Goal: Transaction & Acquisition: Book appointment/travel/reservation

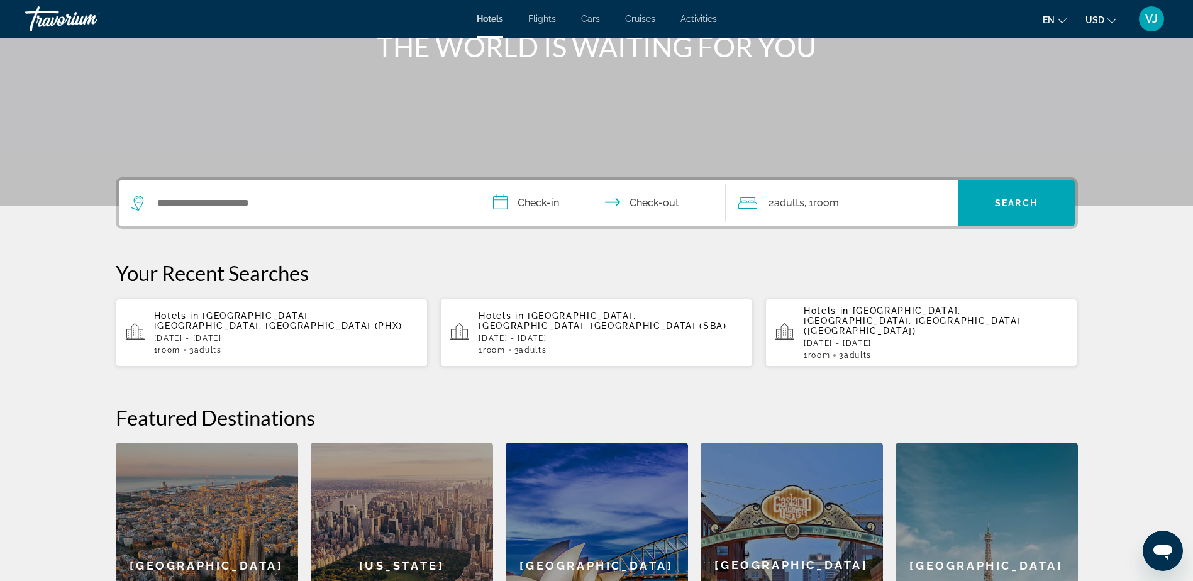
scroll to position [189, 0]
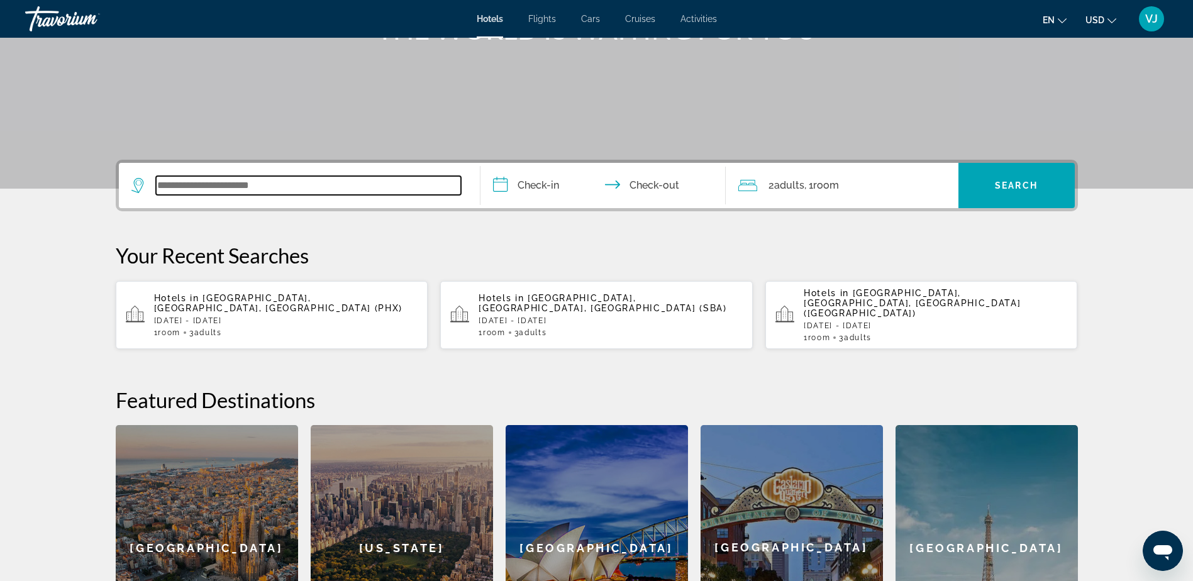
click at [362, 189] on input "Search widget" at bounding box center [308, 185] width 305 height 19
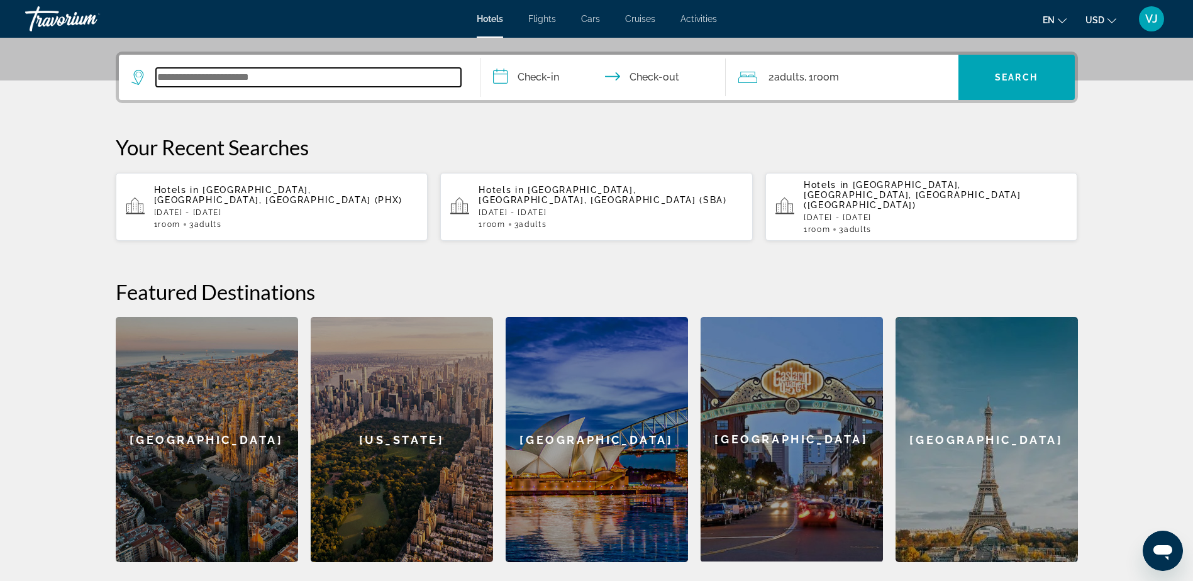
scroll to position [129, 0]
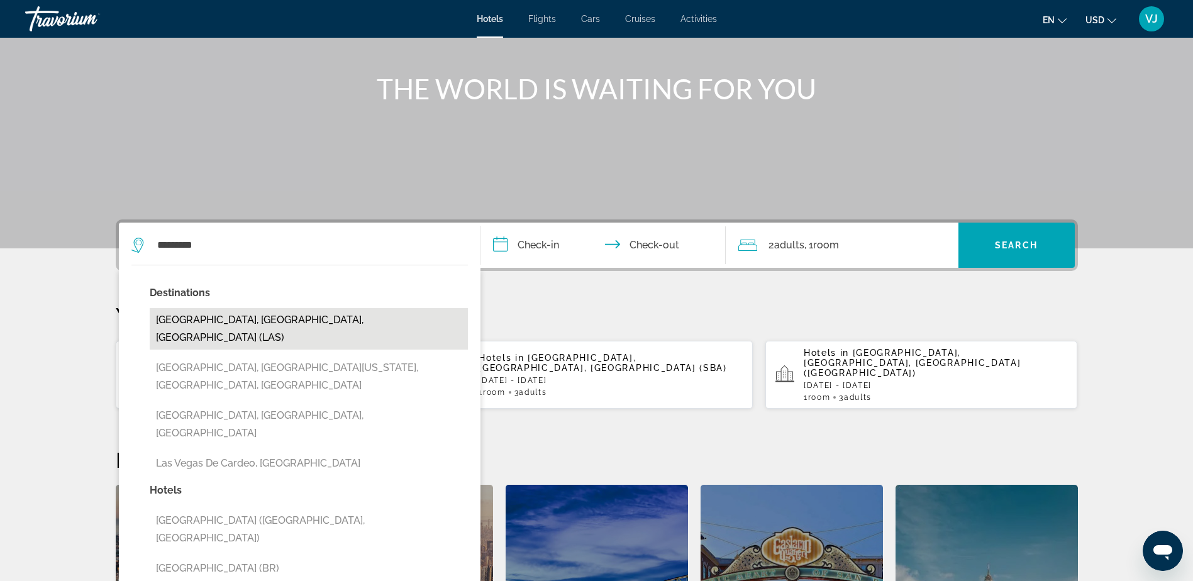
click at [229, 320] on button "[GEOGRAPHIC_DATA], [GEOGRAPHIC_DATA], [GEOGRAPHIC_DATA] (LAS)" at bounding box center [309, 329] width 318 height 42
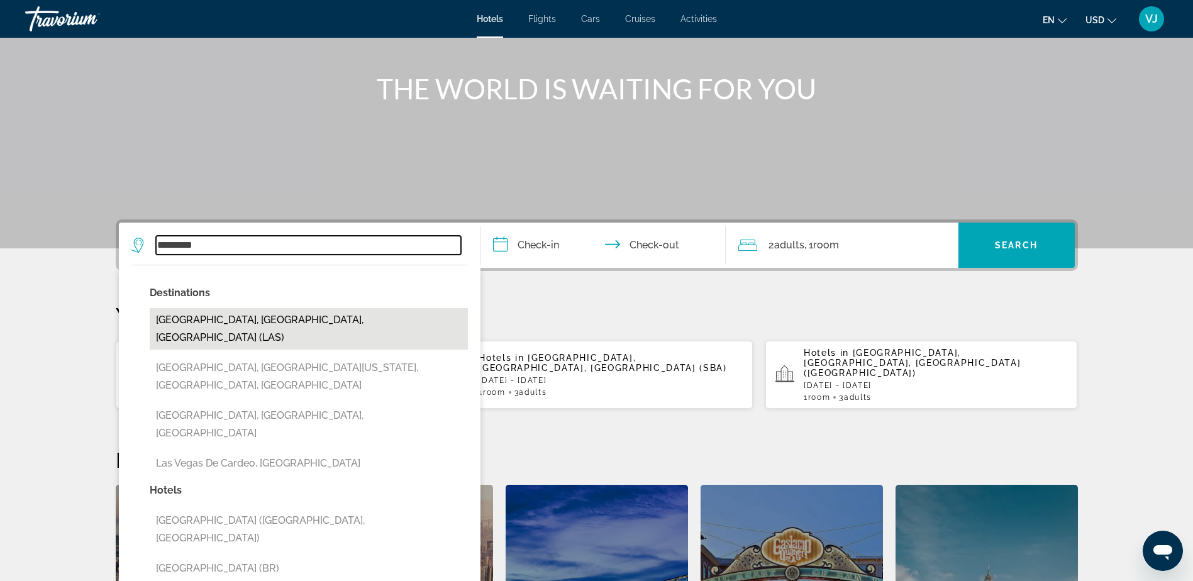
type input "**********"
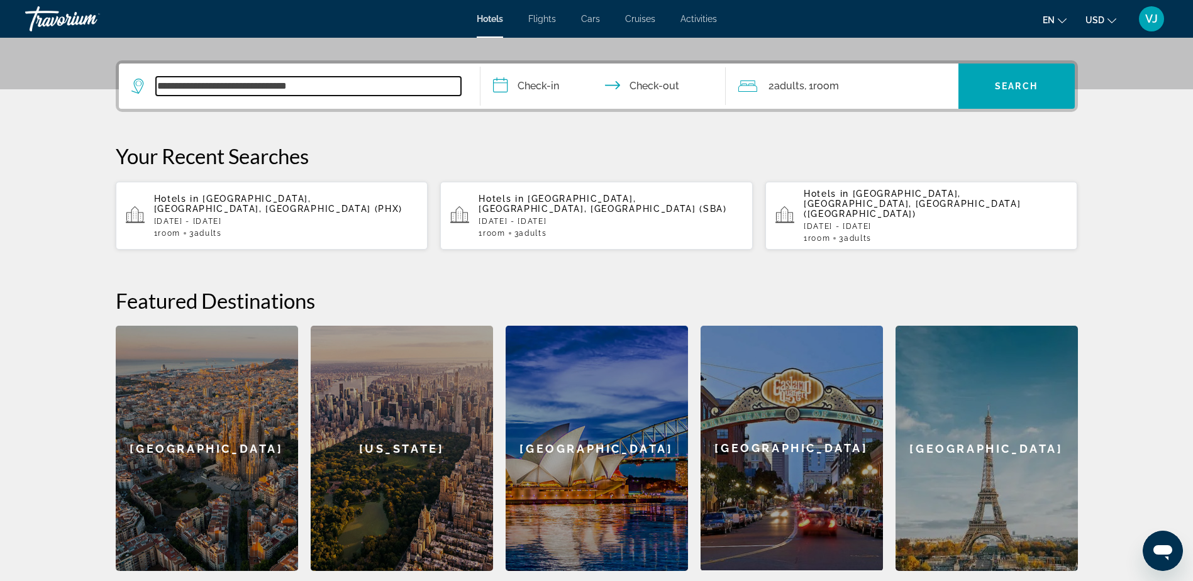
scroll to position [308, 0]
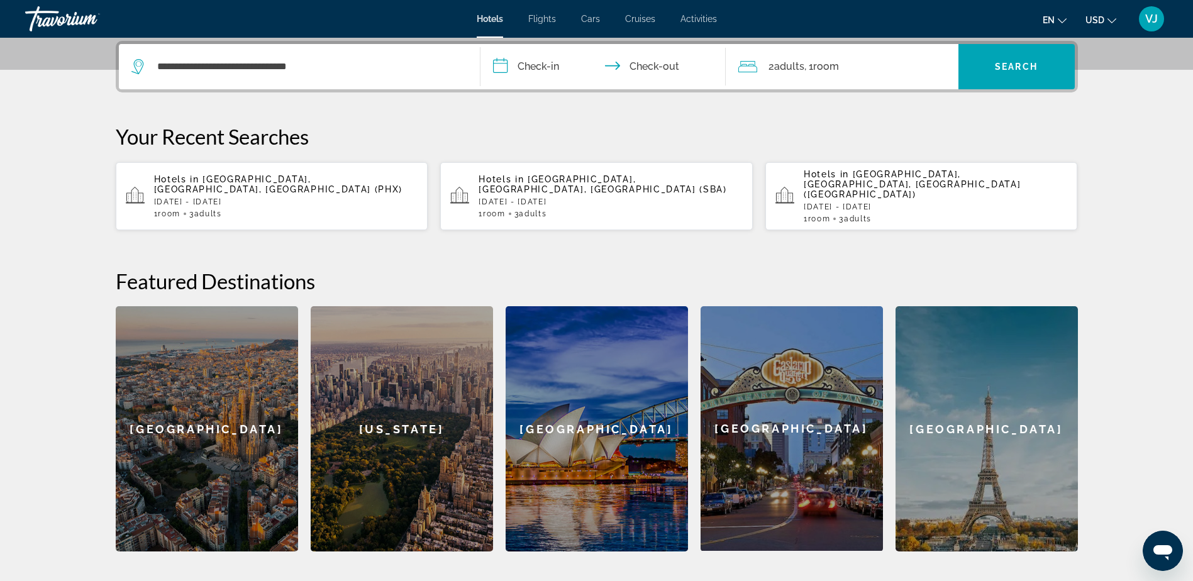
click at [548, 64] on input "**********" at bounding box center [606, 68] width 250 height 49
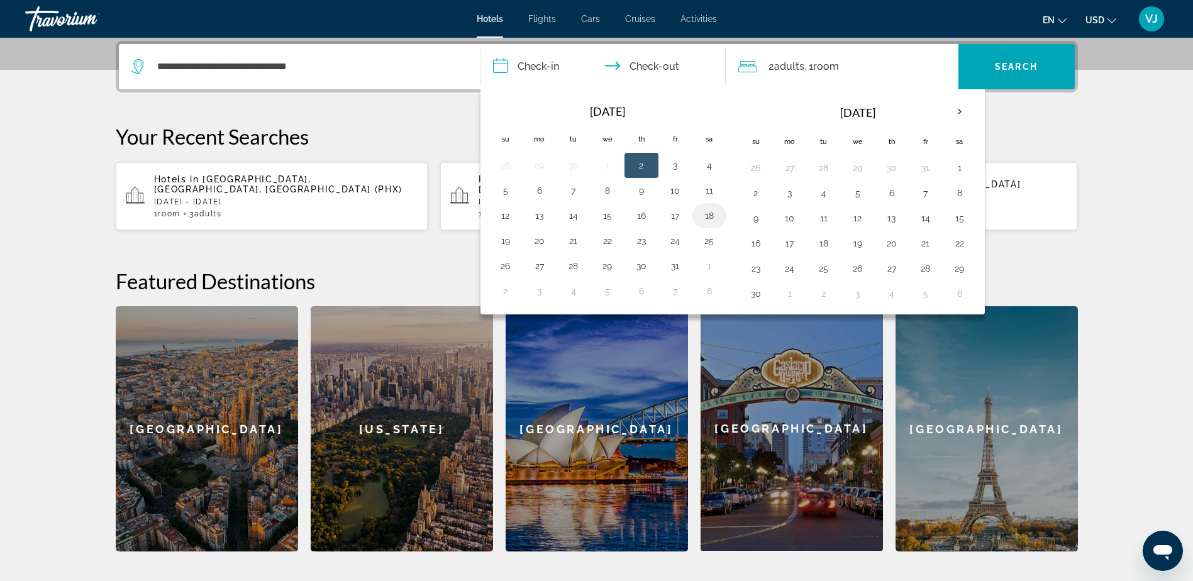
click at [715, 214] on button "18" at bounding box center [709, 216] width 20 height 18
click at [572, 240] on button "21" at bounding box center [574, 241] width 20 height 18
type input "**********"
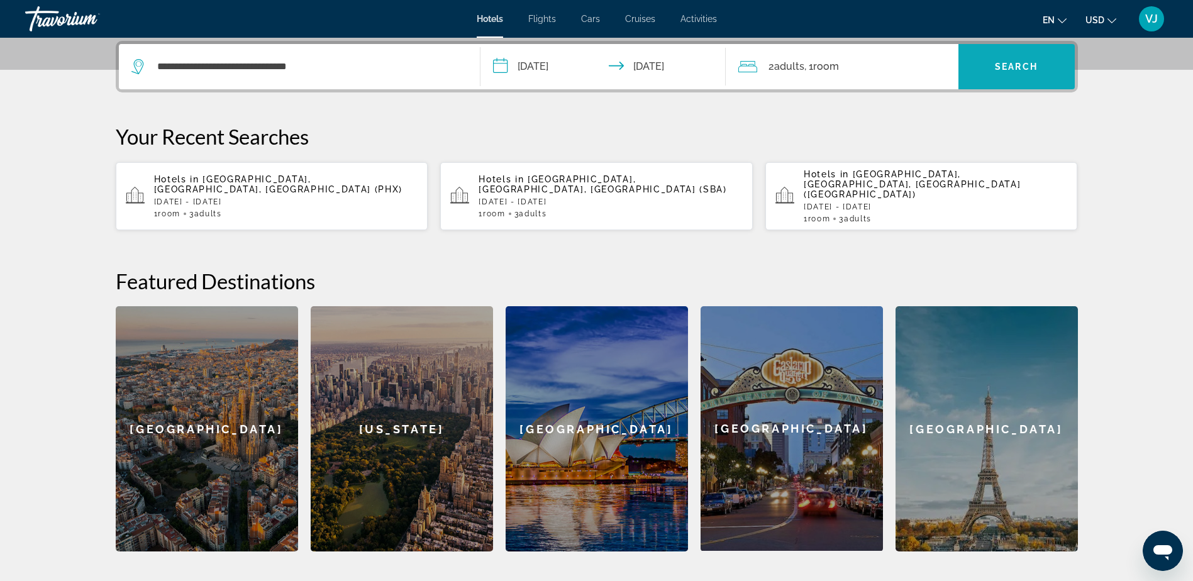
click at [1001, 75] on span "Search widget" at bounding box center [1017, 67] width 116 height 30
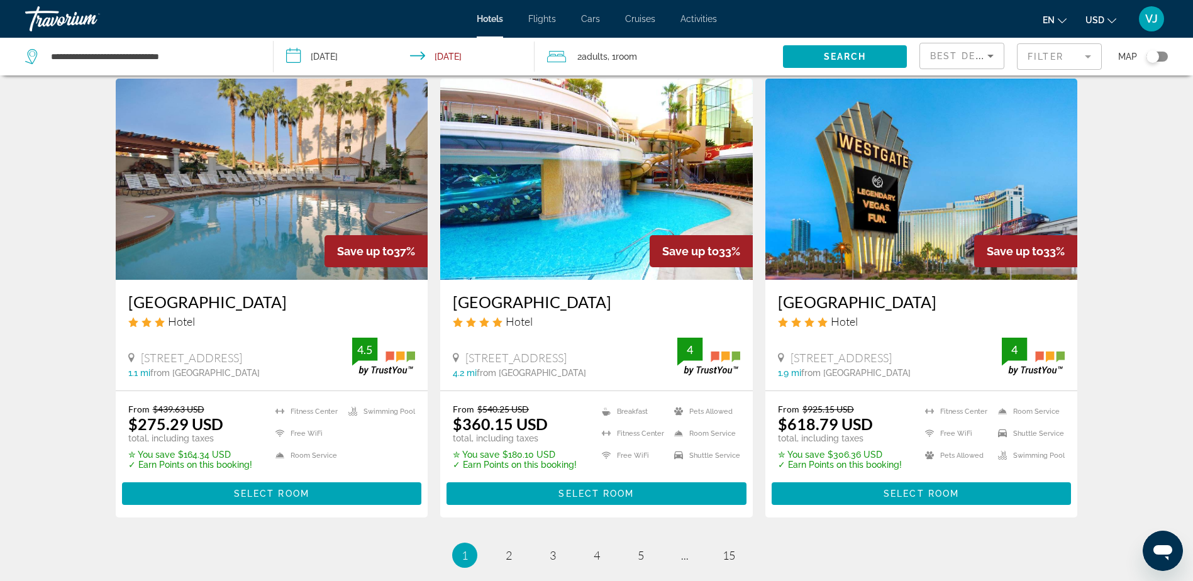
scroll to position [1592, 0]
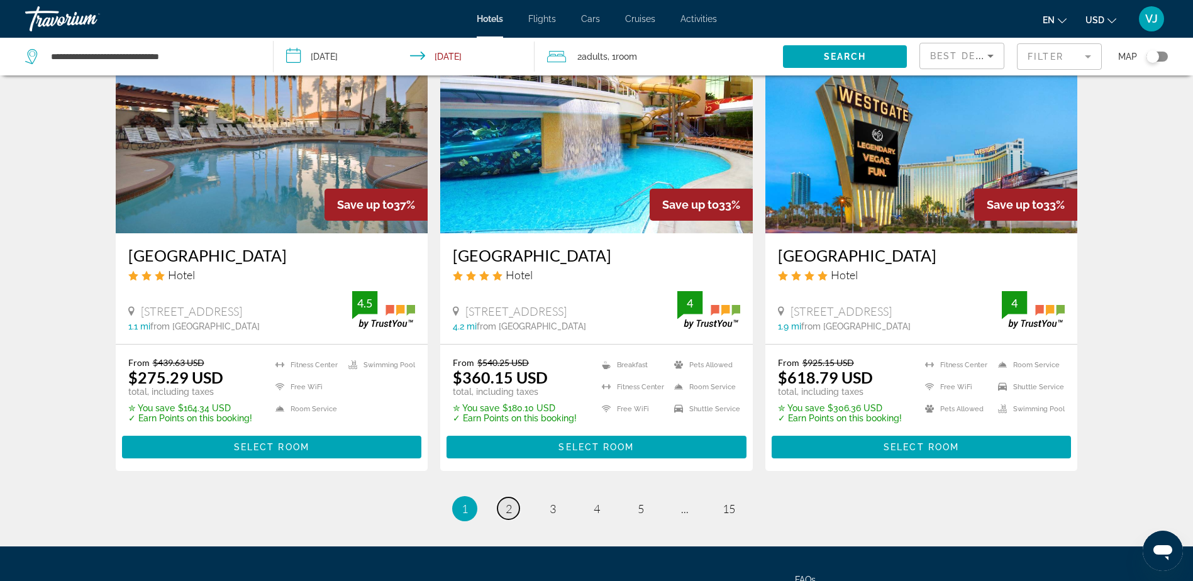
click at [511, 498] on link "page 2" at bounding box center [509, 509] width 22 height 22
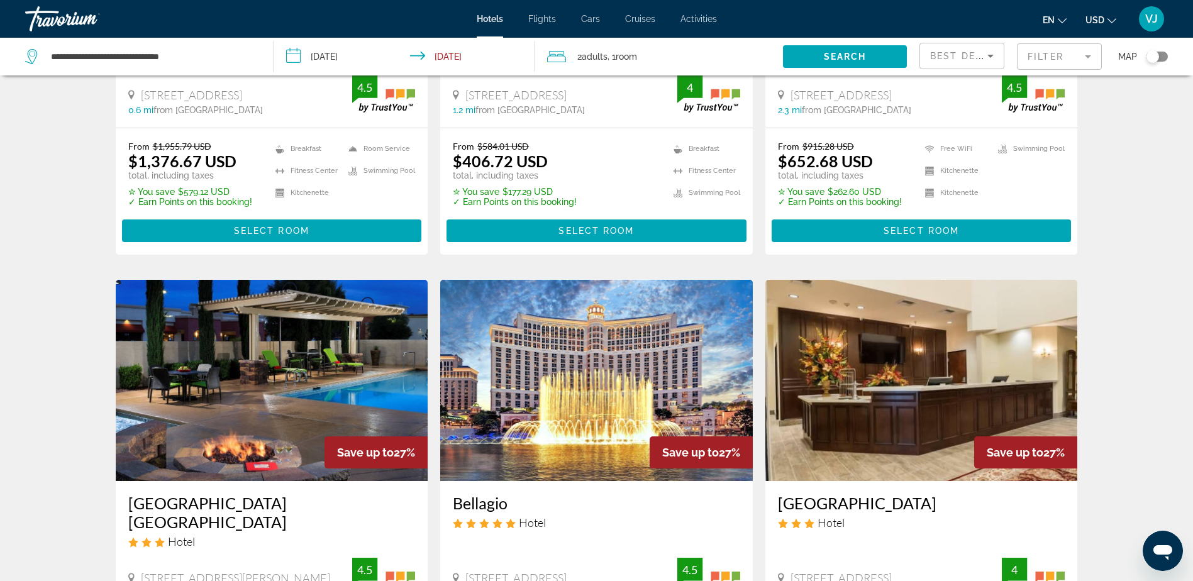
scroll to position [1510, 0]
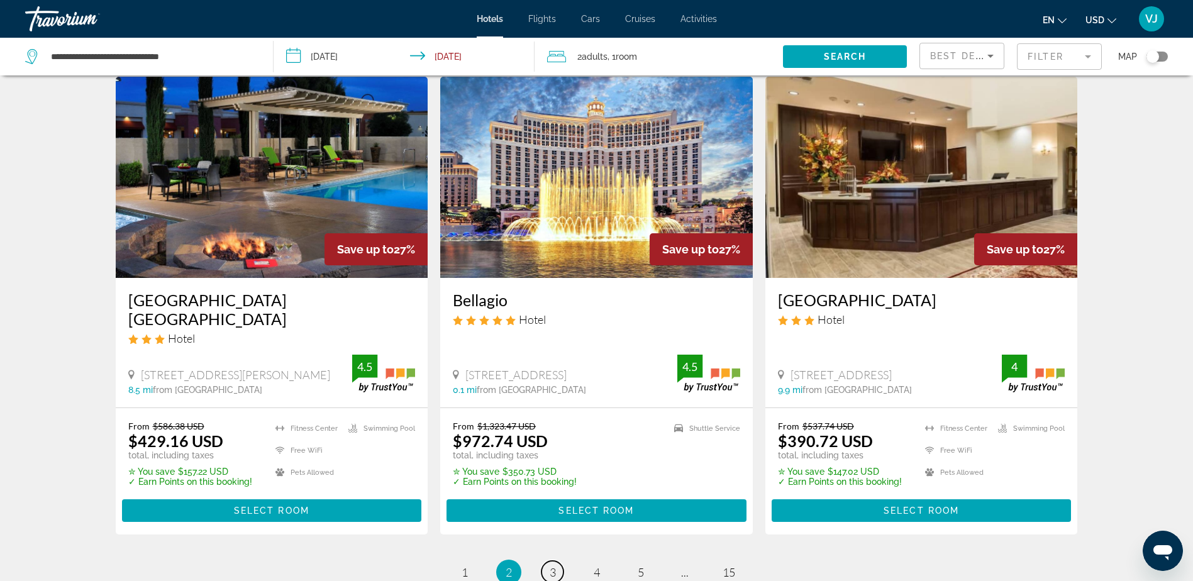
click at [550, 565] on span "3" at bounding box center [553, 572] width 6 height 14
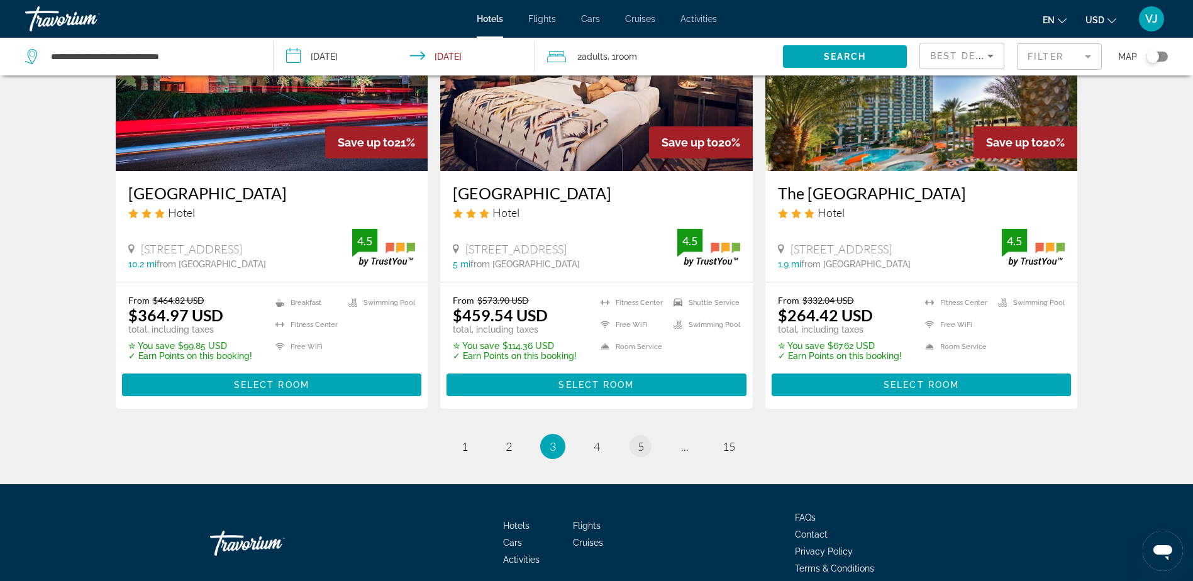
scroll to position [1617, 0]
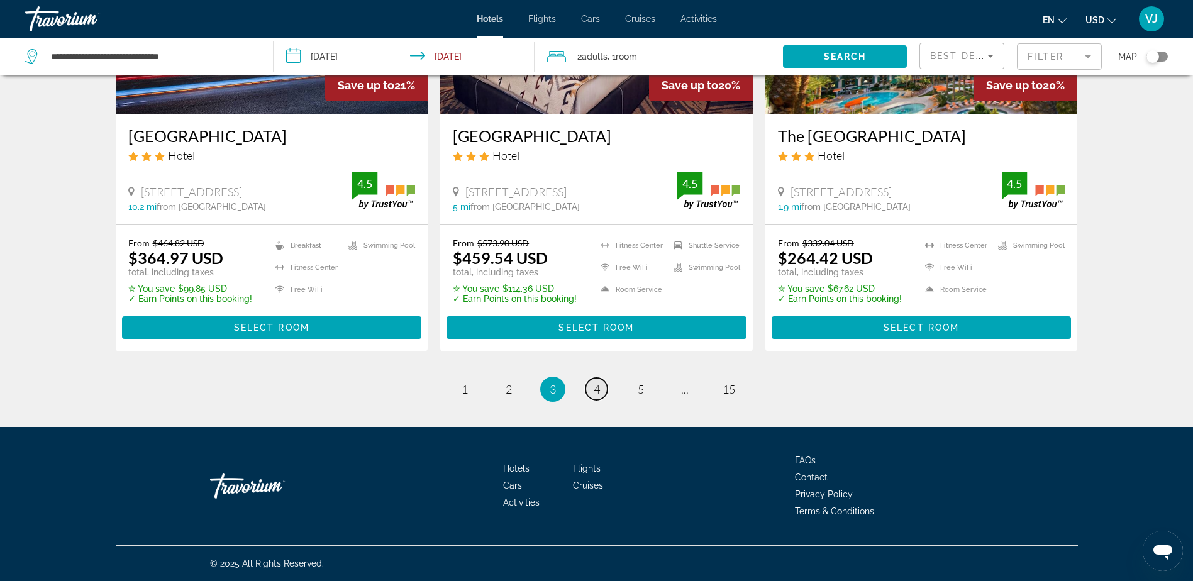
click at [598, 393] on span "4" at bounding box center [597, 389] width 6 height 14
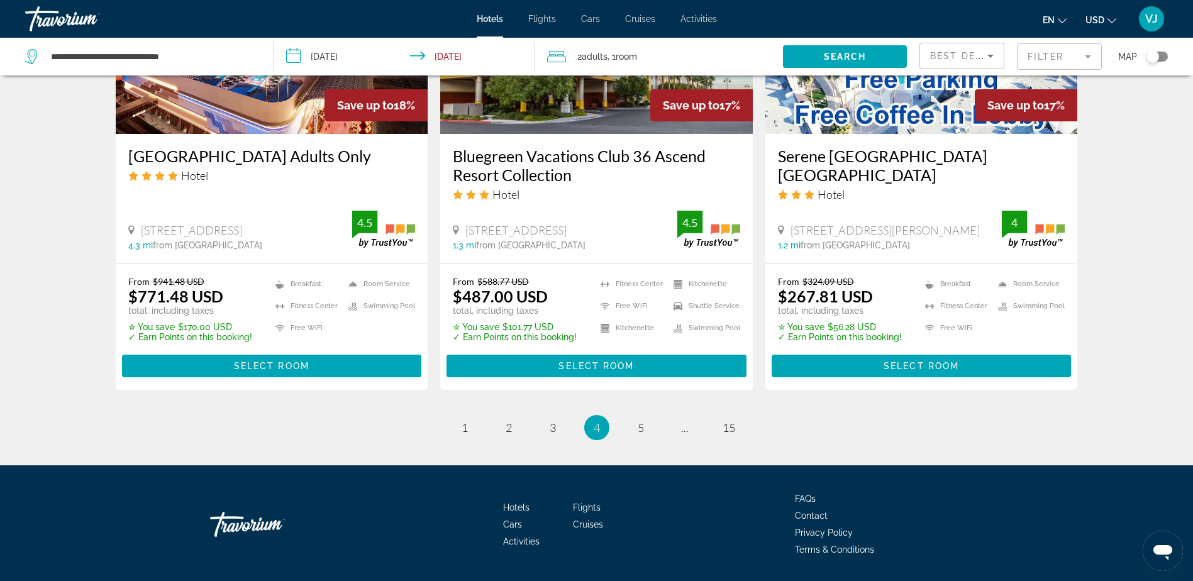
scroll to position [1617, 0]
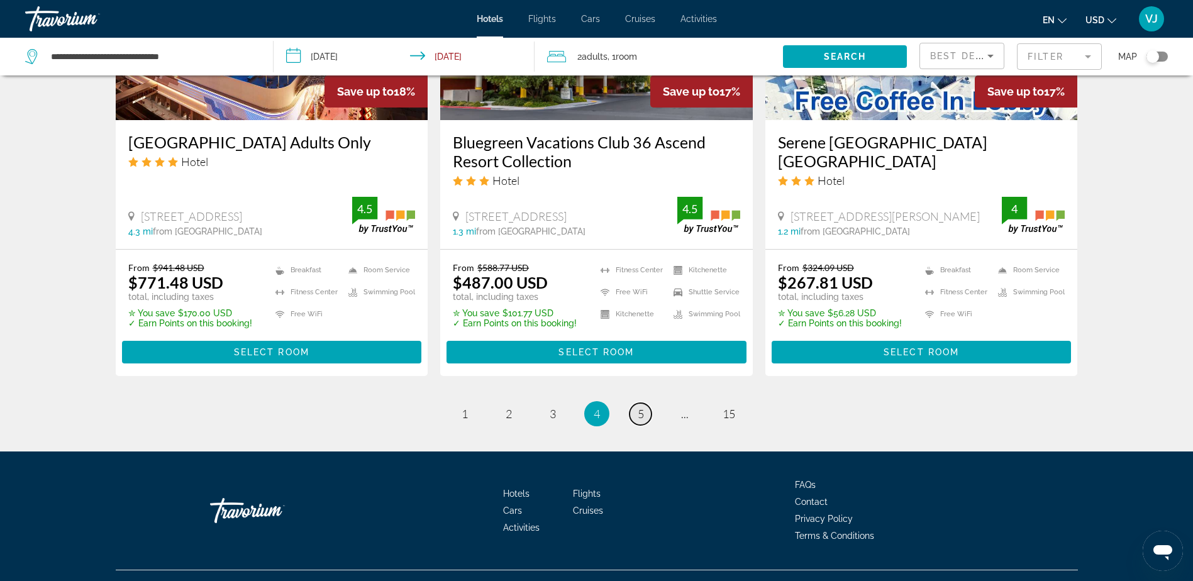
click at [638, 407] on span "5" at bounding box center [641, 414] width 6 height 14
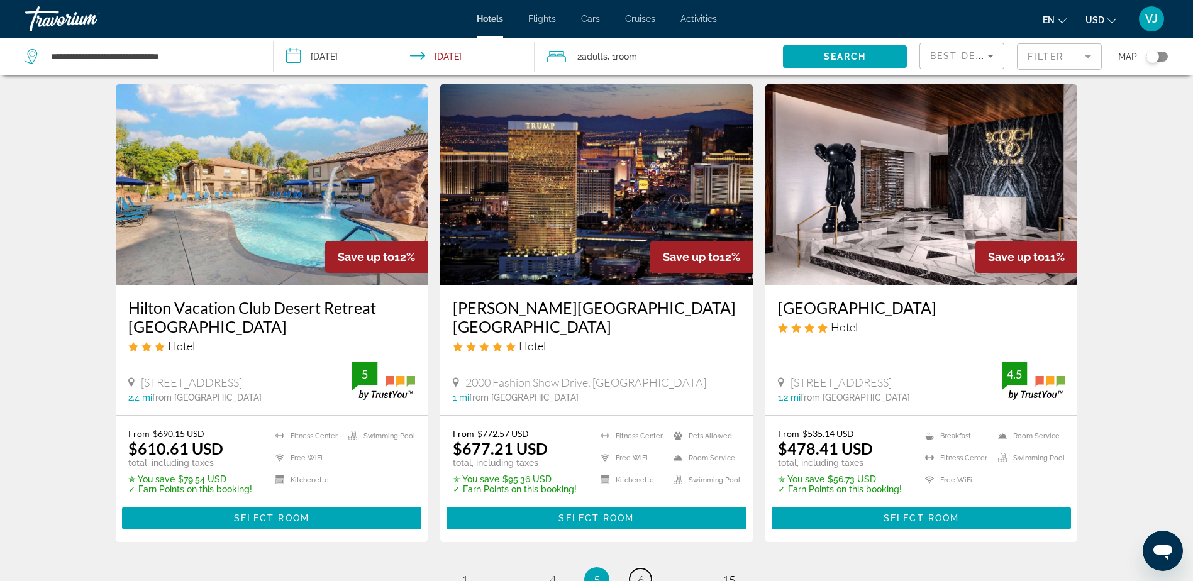
scroll to position [1655, 0]
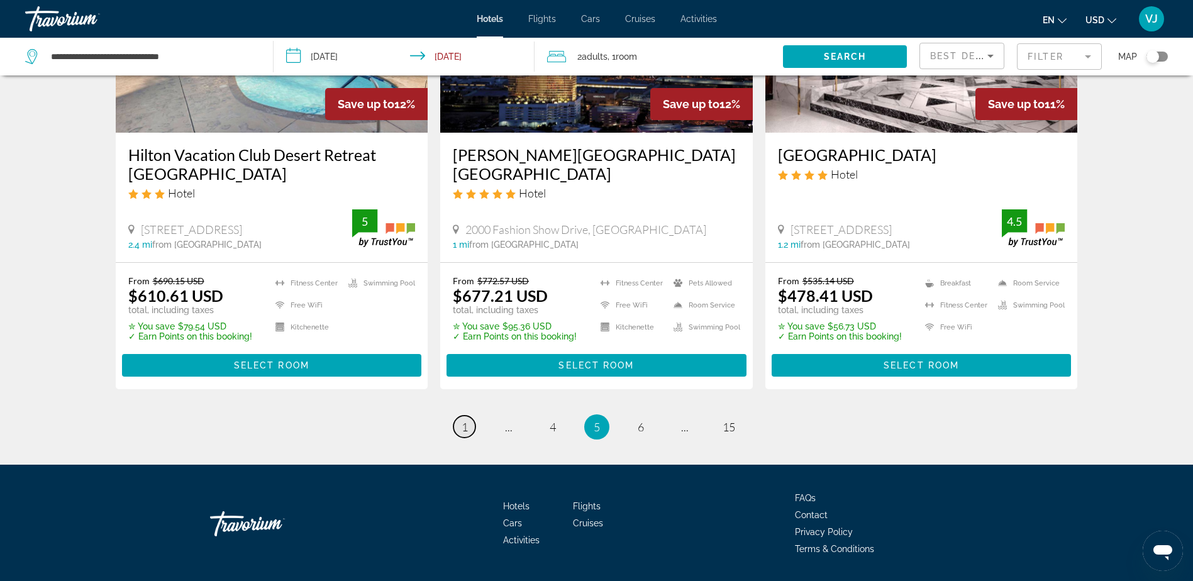
click at [465, 420] on span "1" at bounding box center [465, 427] width 6 height 14
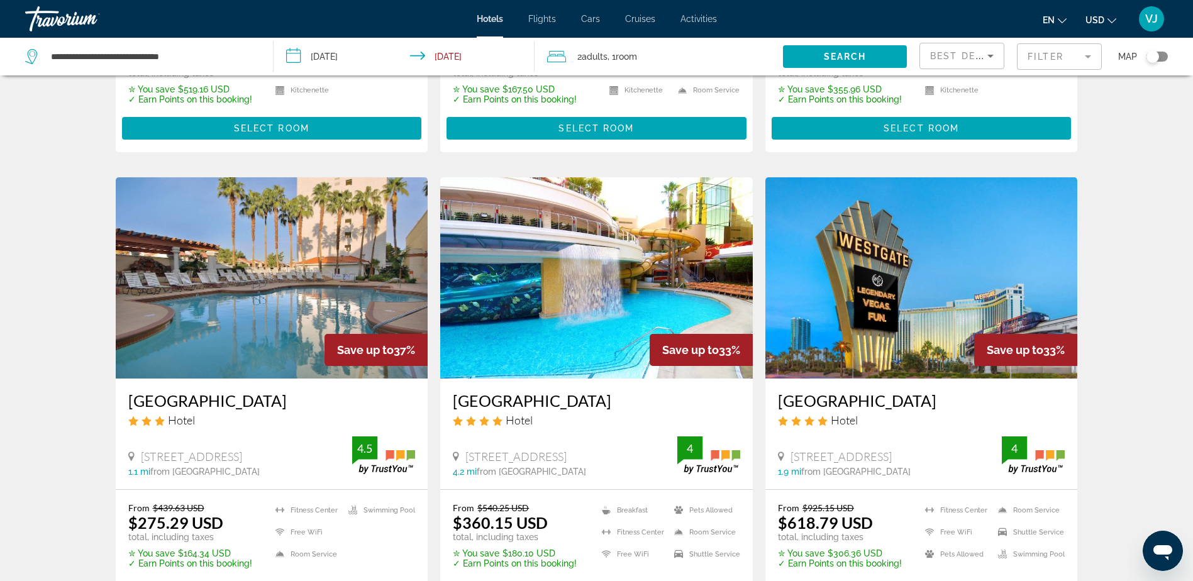
scroll to position [1572, 0]
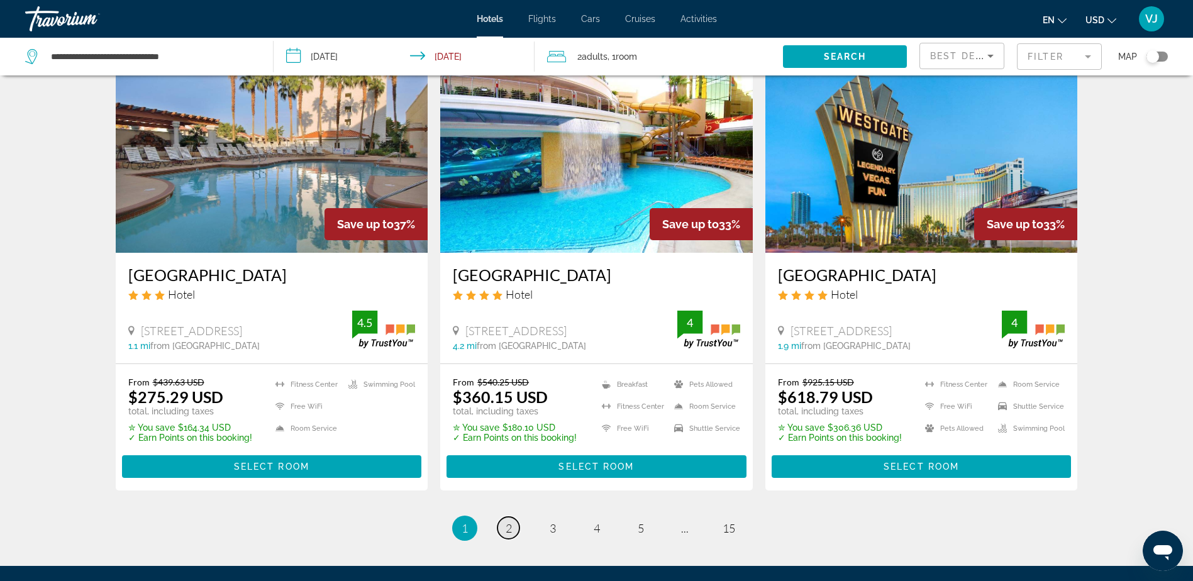
click at [510, 521] on span "2" at bounding box center [509, 528] width 6 height 14
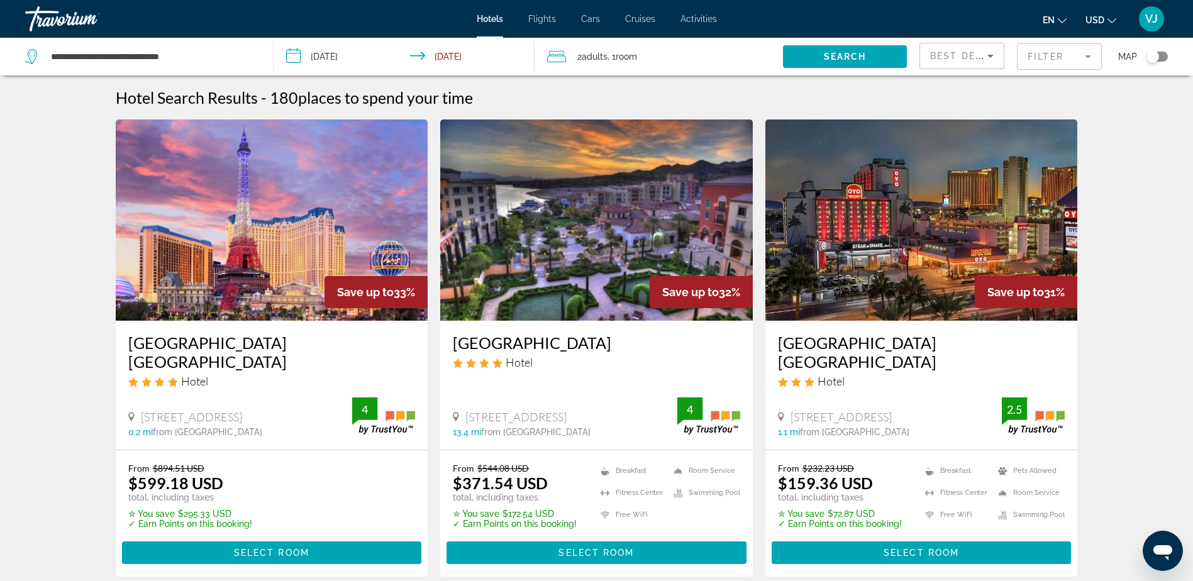
click at [877, 336] on h3 "[GEOGRAPHIC_DATA] [GEOGRAPHIC_DATA]" at bounding box center [921, 352] width 287 height 38
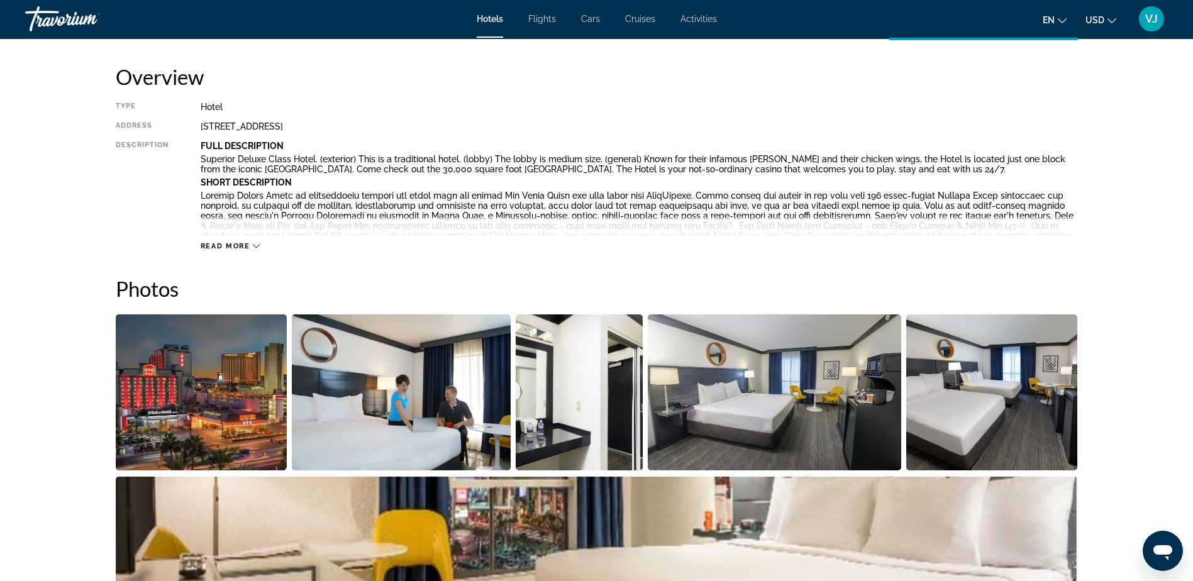
scroll to position [426, 0]
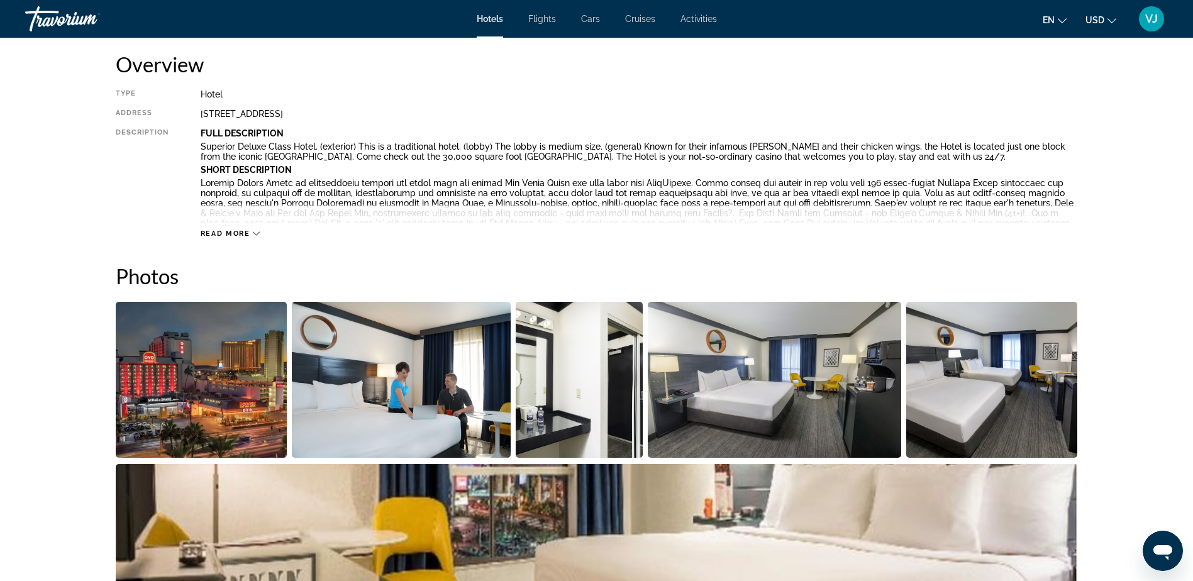
click at [222, 224] on div "Read more" at bounding box center [639, 221] width 877 height 35
click at [234, 235] on span "Read more" at bounding box center [226, 234] width 50 height 8
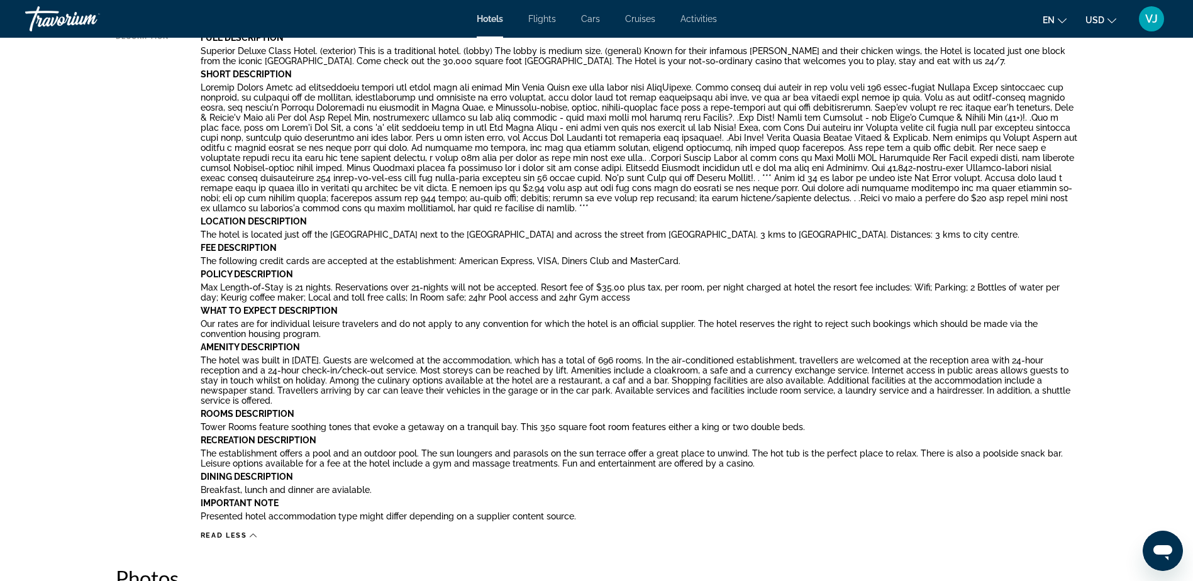
scroll to position [552, 0]
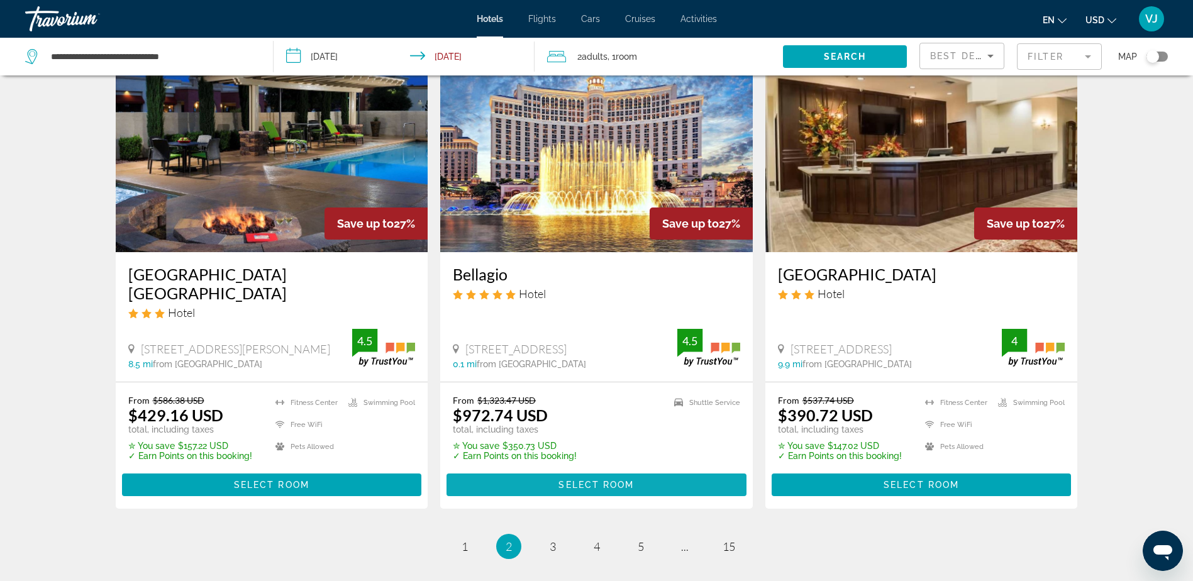
scroll to position [1636, 0]
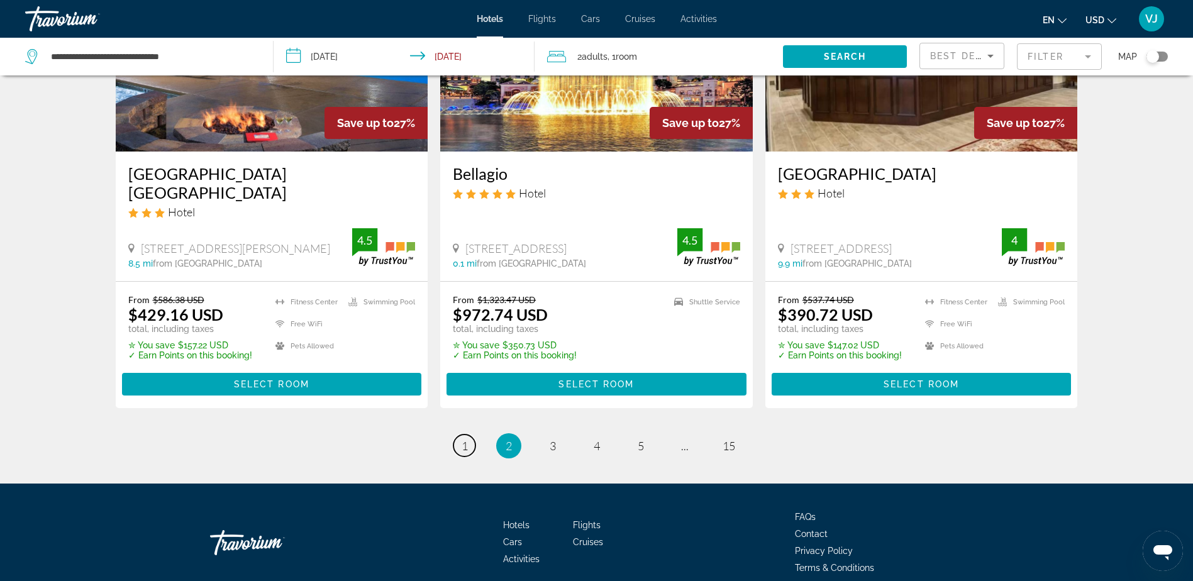
click at [465, 439] on span "1" at bounding box center [465, 446] width 6 height 14
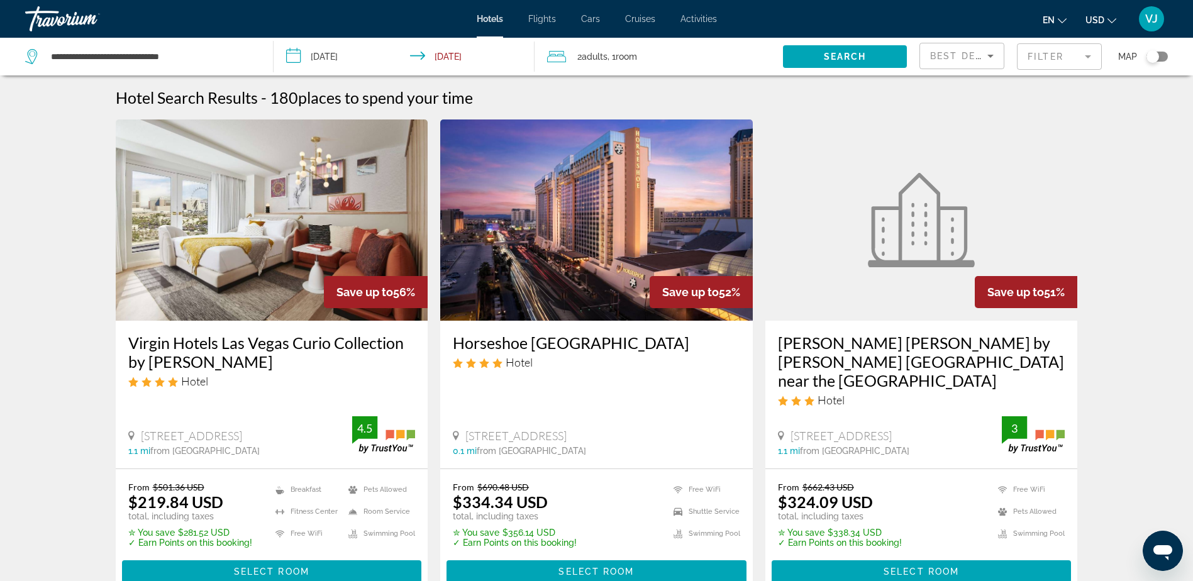
click at [204, 309] on img "Main content" at bounding box center [272, 220] width 313 height 201
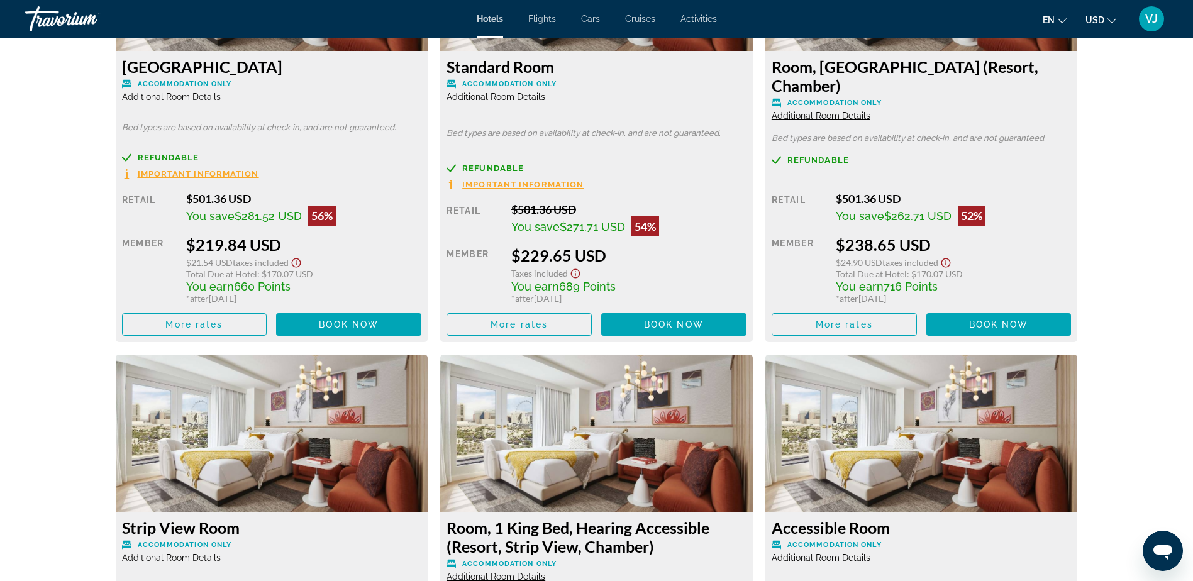
scroll to position [1510, 0]
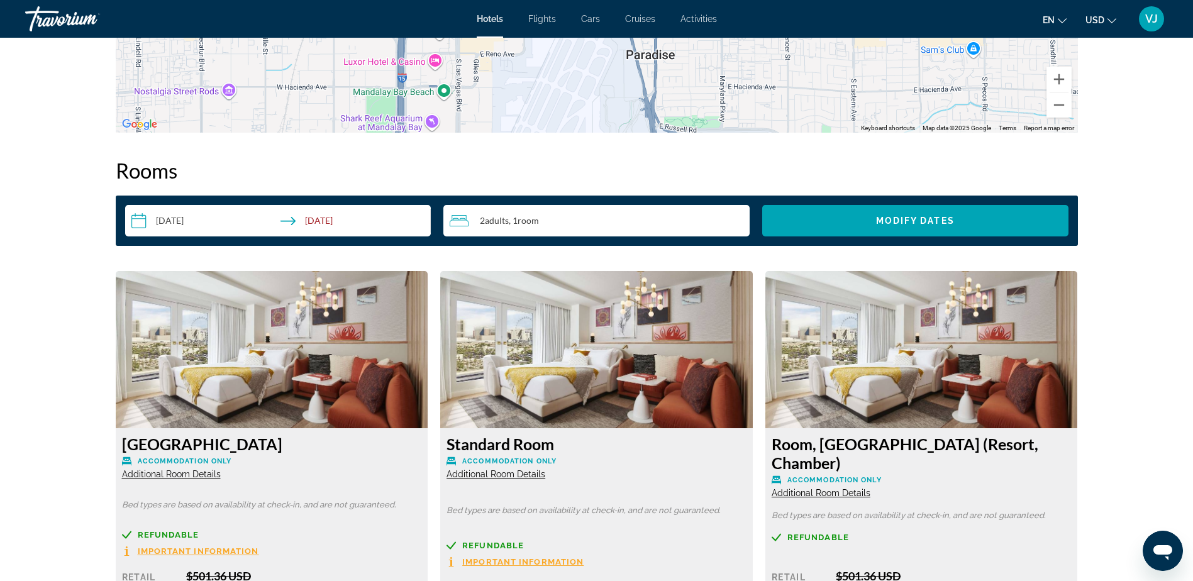
click at [189, 439] on h3 "[GEOGRAPHIC_DATA]" at bounding box center [272, 444] width 300 height 19
click at [171, 472] on span "Additional Room Details" at bounding box center [171, 474] width 99 height 10
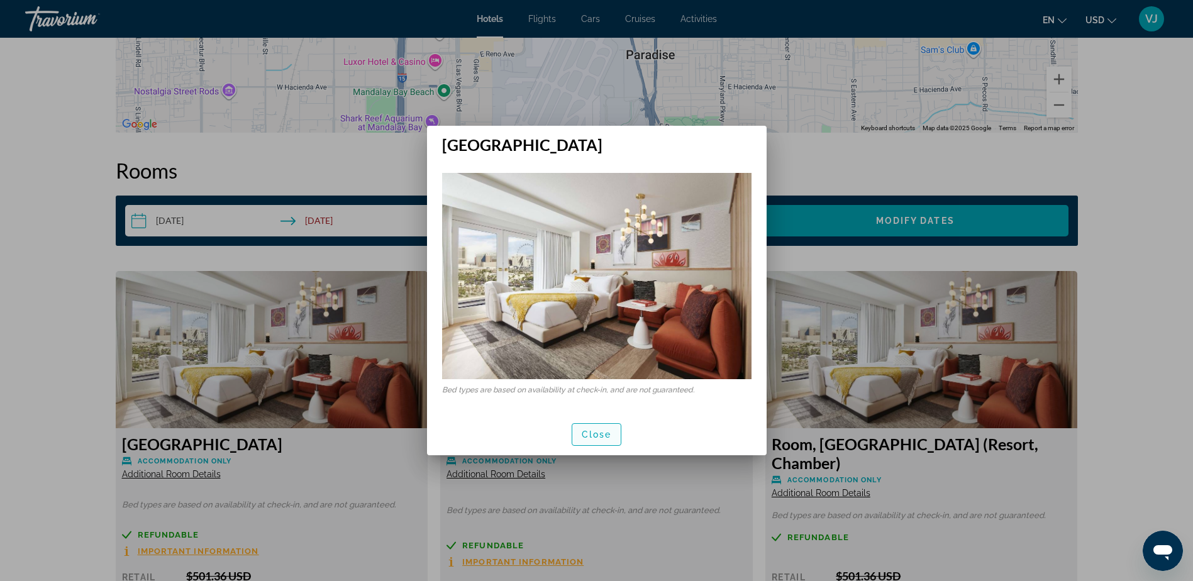
click at [601, 435] on span "Close" at bounding box center [597, 435] width 30 height 10
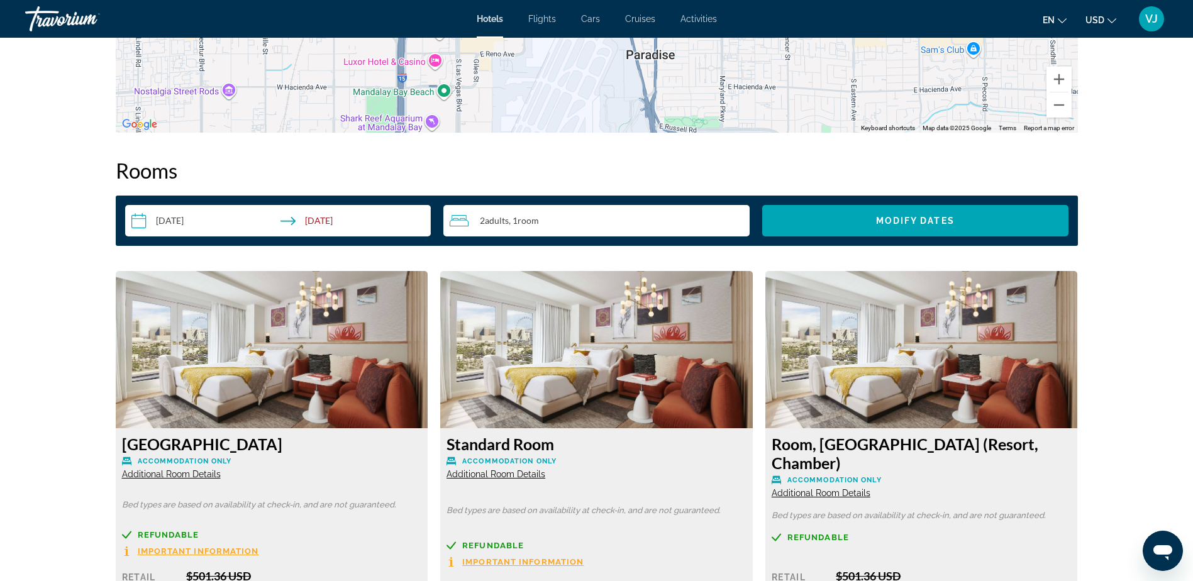
click at [379, 340] on img "Main content" at bounding box center [272, 349] width 313 height 157
click at [364, 348] on img "Main content" at bounding box center [272, 349] width 313 height 157
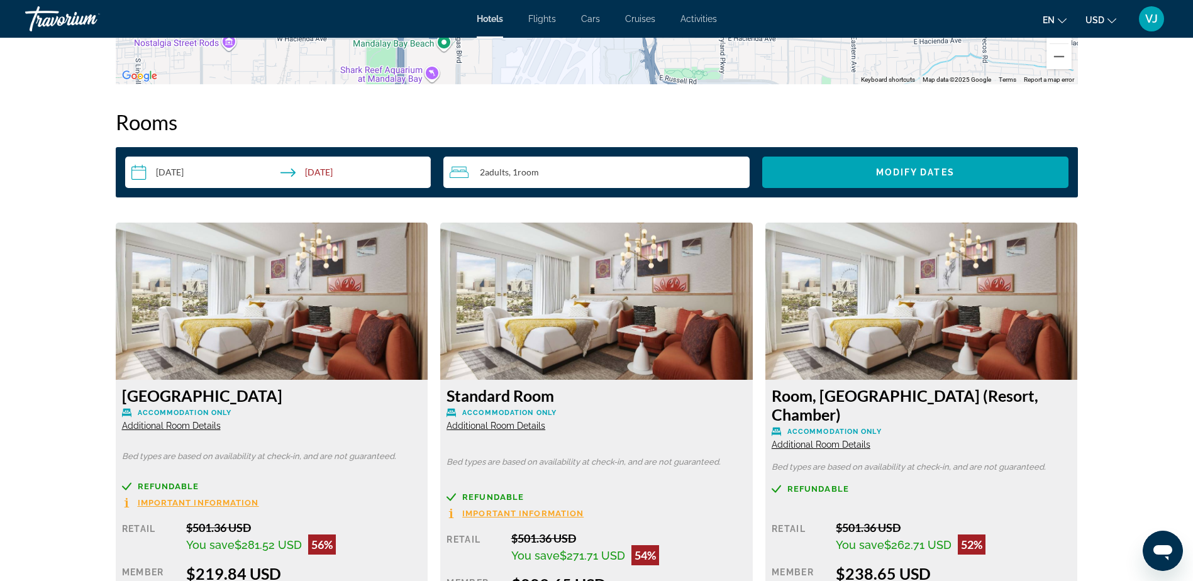
scroll to position [1635, 0]
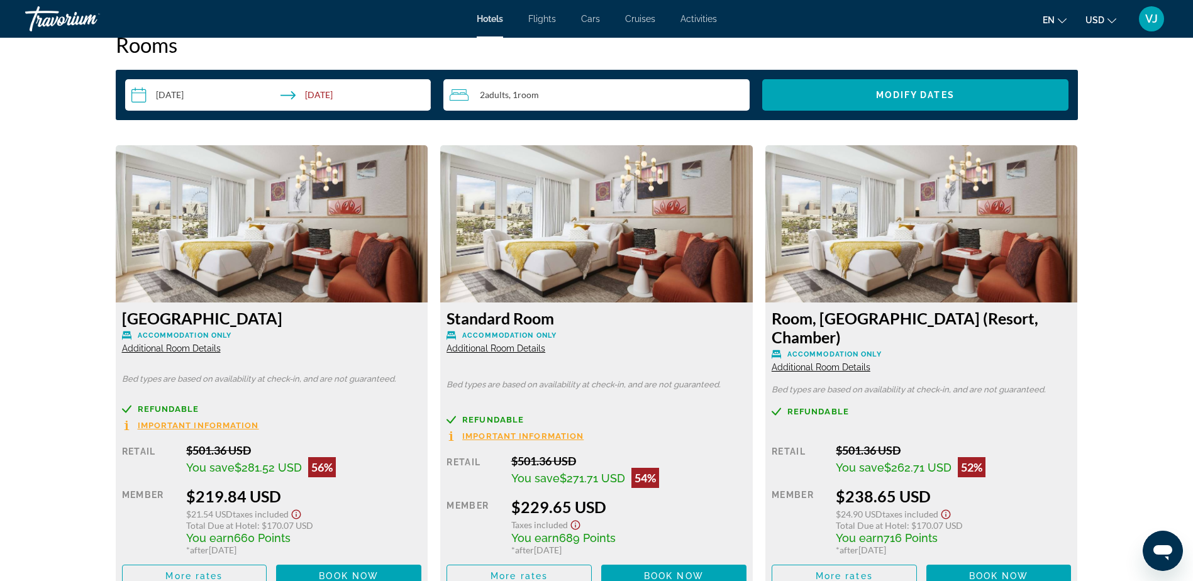
click at [270, 362] on div "[GEOGRAPHIC_DATA] Accommodation Only Additional Room Details Bed types are base…" at bounding box center [272, 448] width 313 height 291
drag, startPoint x: 268, startPoint y: 367, endPoint x: 248, endPoint y: 422, distance: 58.7
click at [250, 422] on div "Refundable Important Information Retail $501.36 USD You save $281.52 USD 56% wh…" at bounding box center [272, 495] width 300 height 183
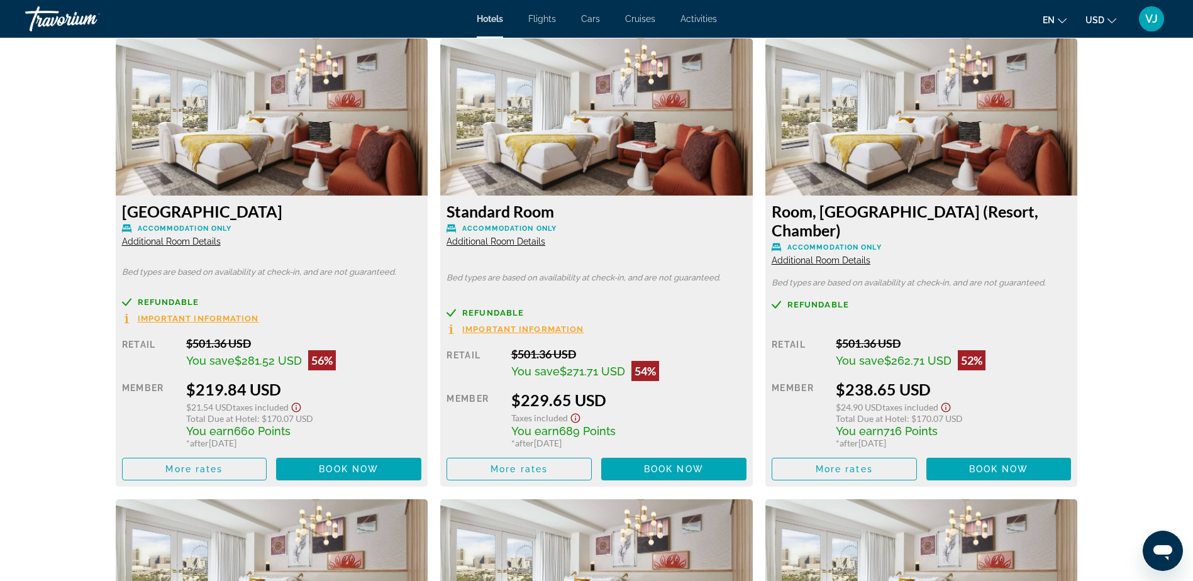
scroll to position [1761, 0]
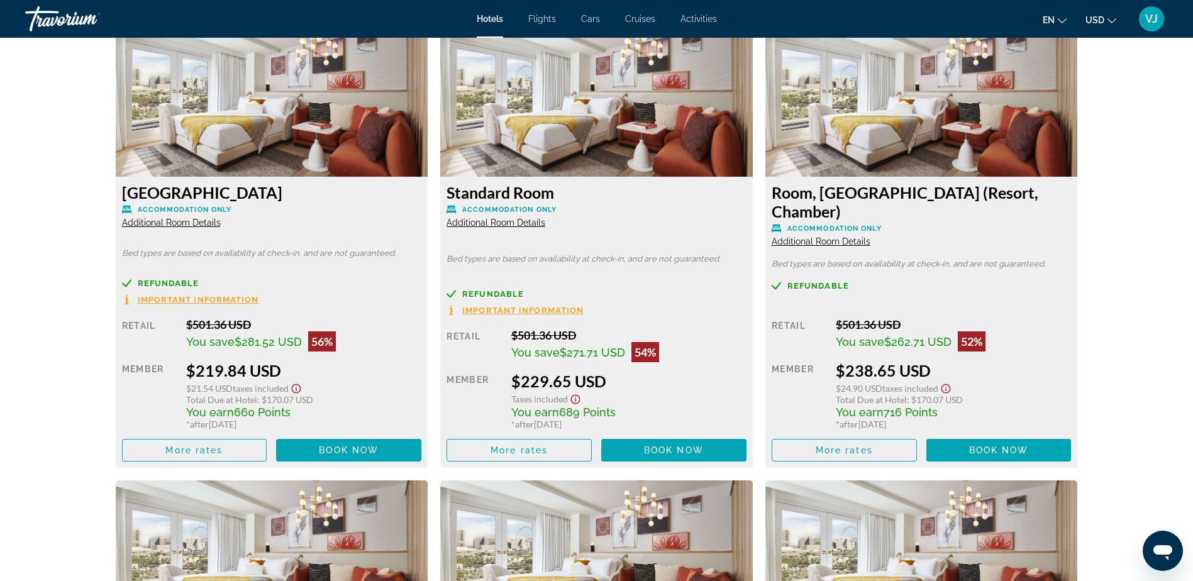
click at [228, 279] on div "Refundable Important Information" at bounding box center [272, 292] width 300 height 26
click at [230, 296] on span "Important Information" at bounding box center [198, 300] width 121 height 8
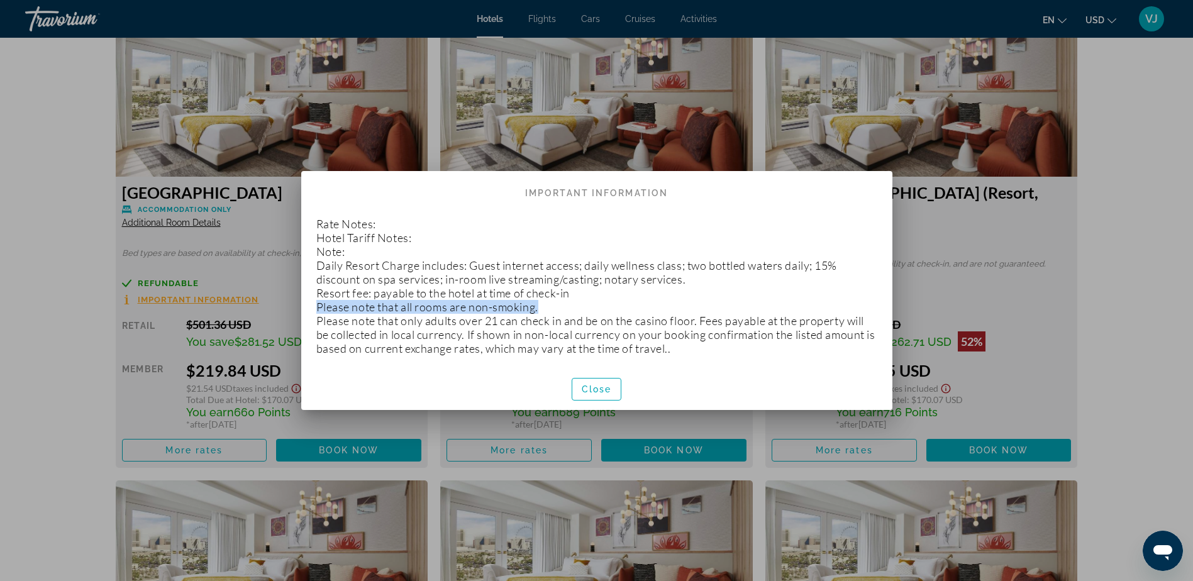
drag, startPoint x: 316, startPoint y: 303, endPoint x: 542, endPoint y: 304, distance: 225.8
click at [542, 304] on p "Rate Notes: Hotel Tariff Notes: Note: Daily Resort Charge includes: Guest inter…" at bounding box center [596, 286] width 561 height 138
drag, startPoint x: 542, startPoint y: 304, endPoint x: 547, endPoint y: 314, distance: 11.8
click at [547, 314] on p "Rate Notes: Hotel Tariff Notes: Note: Daily Resort Charge includes: Guest inter…" at bounding box center [596, 286] width 561 height 138
click at [603, 396] on span "button" at bounding box center [596, 389] width 49 height 30
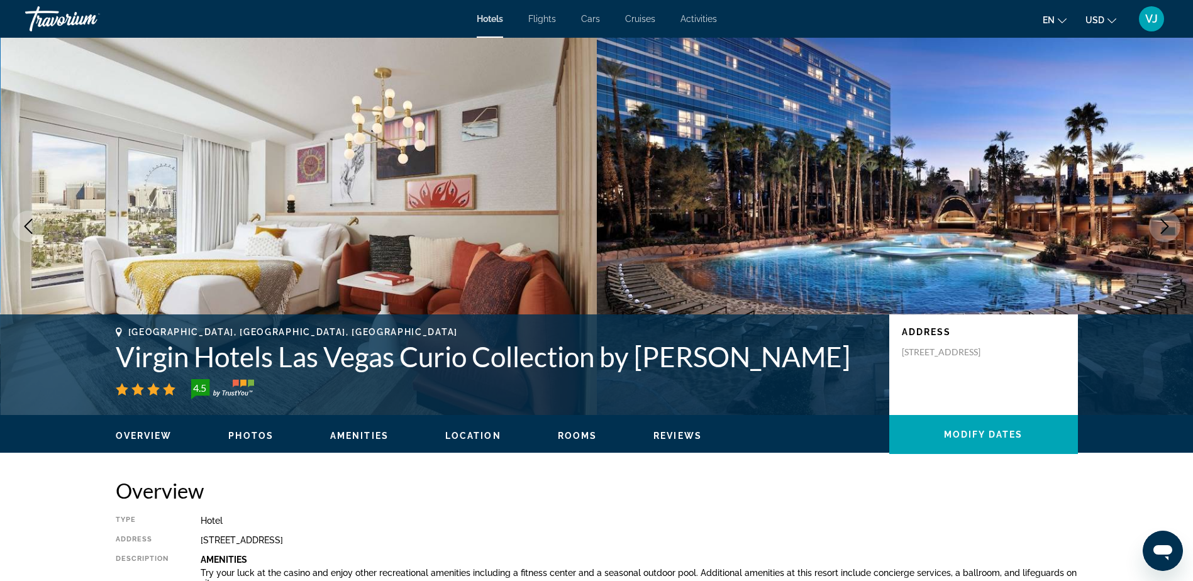
scroll to position [1761, 0]
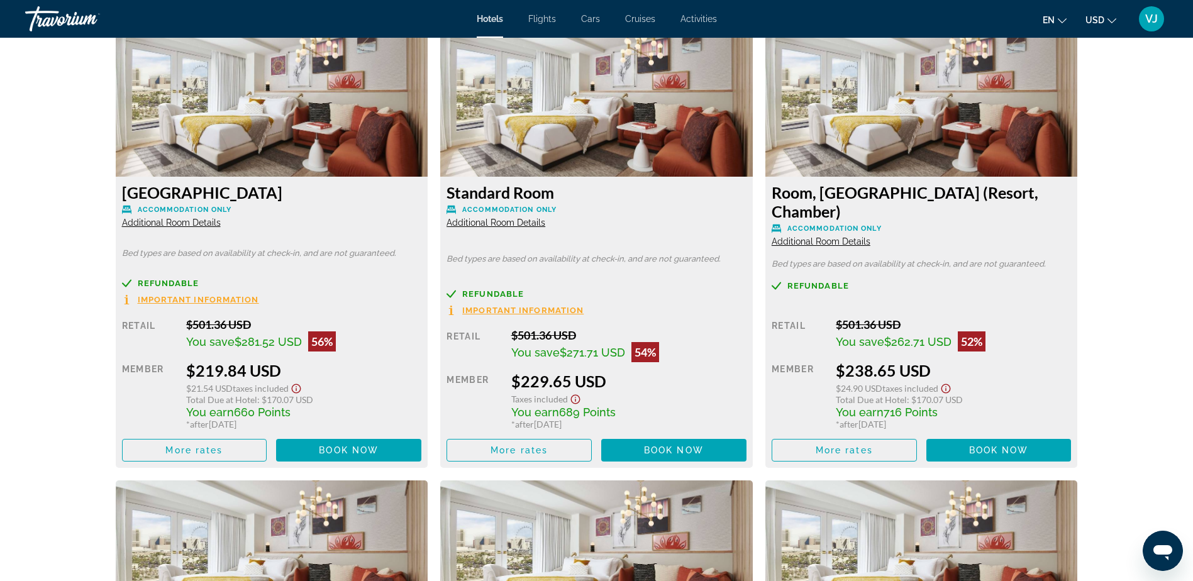
click at [306, 167] on img "Main content" at bounding box center [272, 97] width 313 height 157
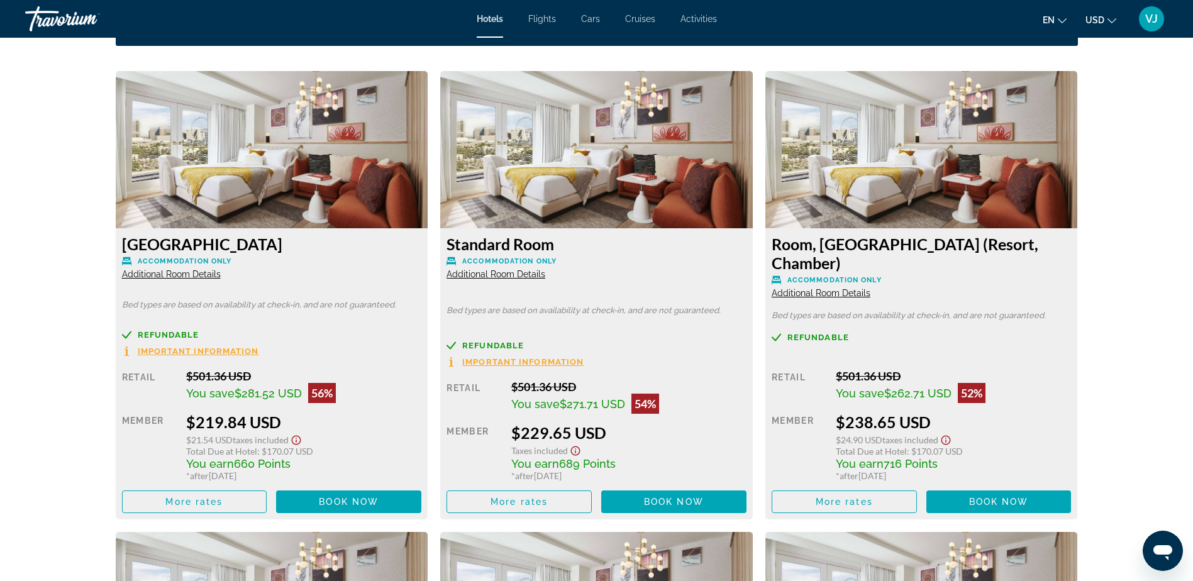
scroll to position [1635, 0]
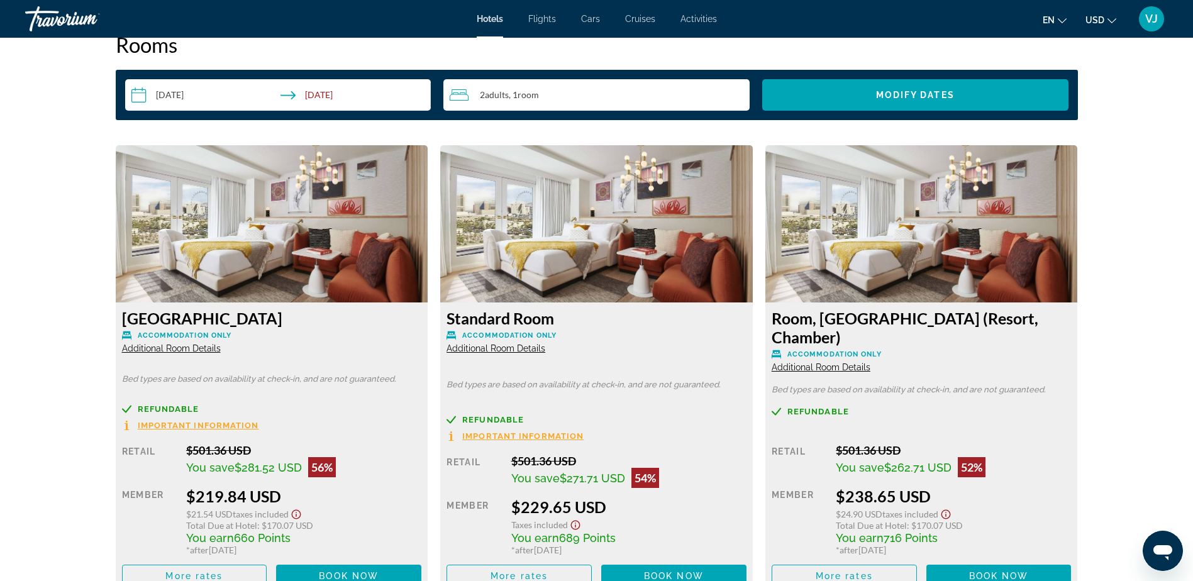
click at [330, 226] on img "Main content" at bounding box center [272, 223] width 313 height 157
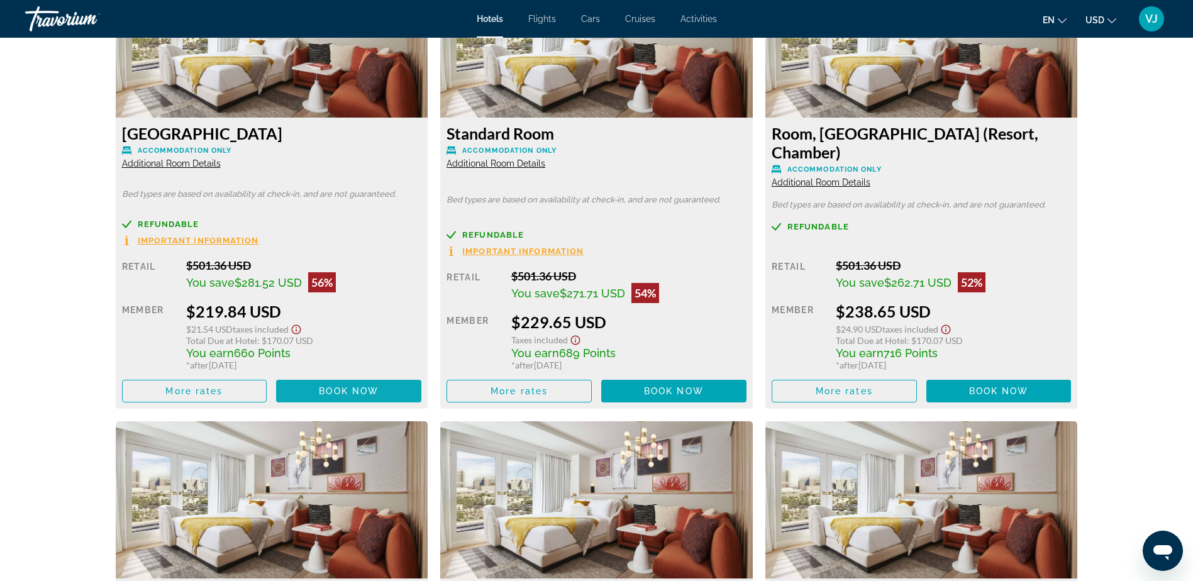
scroll to position [1824, 0]
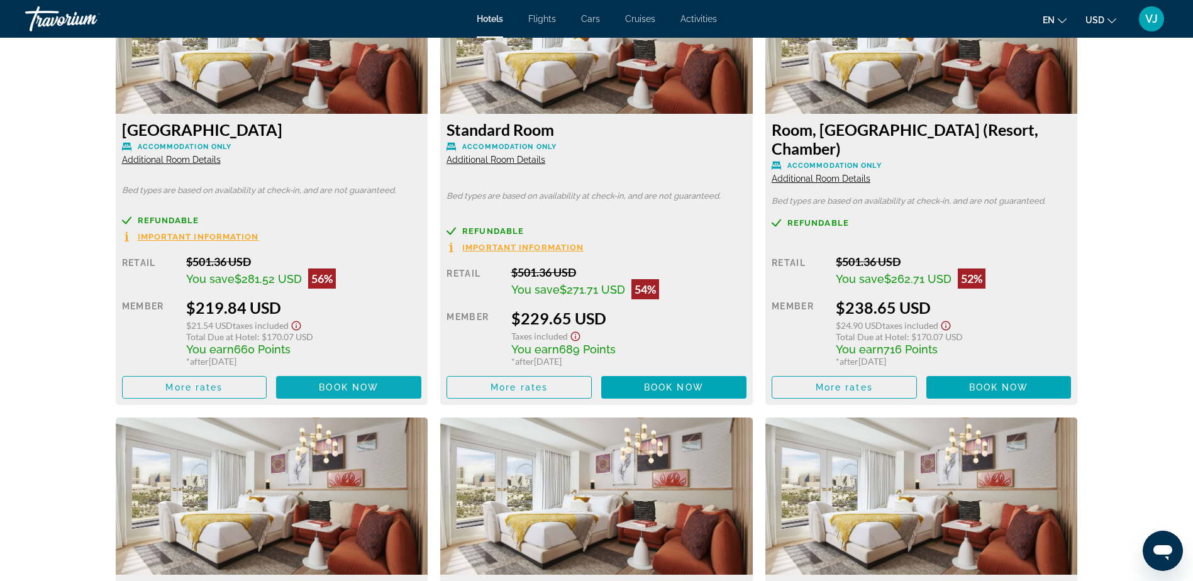
click at [362, 382] on span "Book now" at bounding box center [349, 387] width 60 height 10
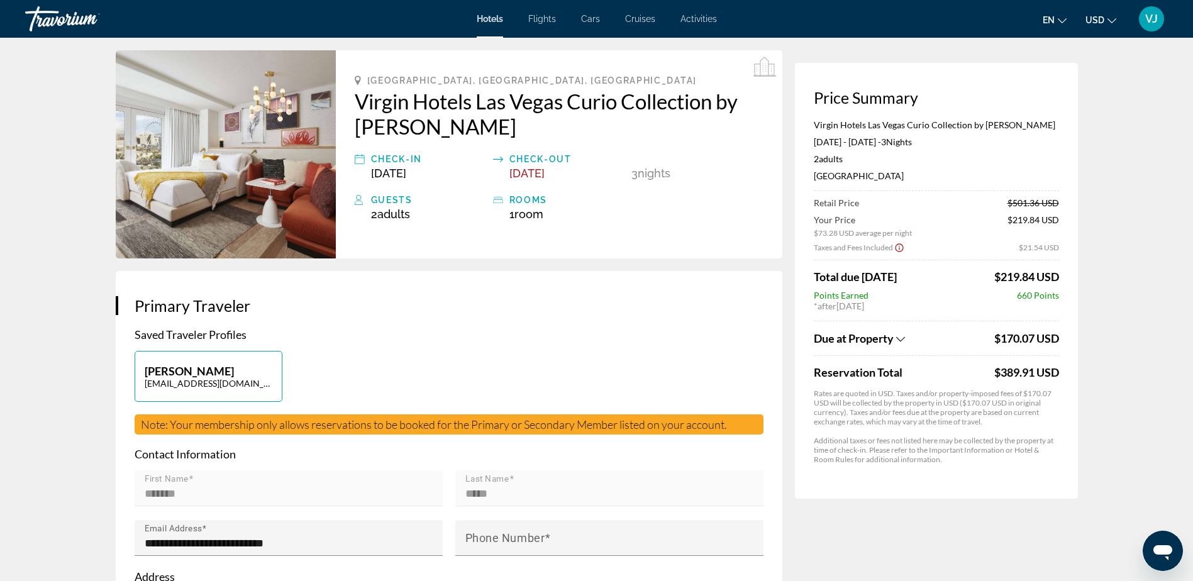
scroll to position [63, 0]
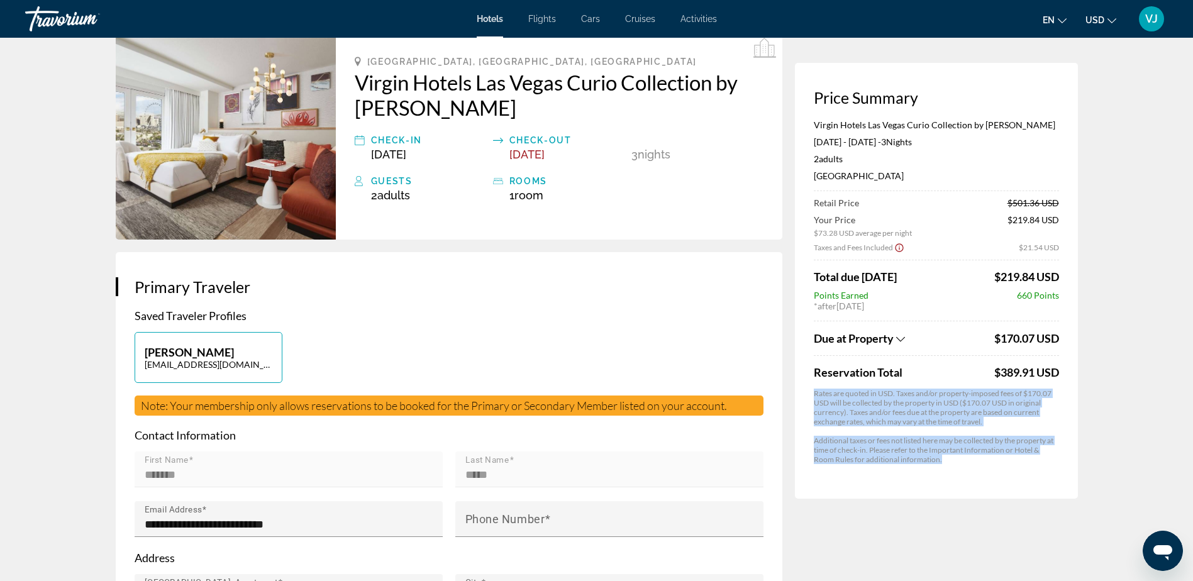
drag, startPoint x: 809, startPoint y: 393, endPoint x: 1042, endPoint y: 464, distance: 243.2
click at [1042, 464] on div "Price Summary Virgin Hotels [GEOGRAPHIC_DATA] Curio Collection by Hilton [DATE]…" at bounding box center [936, 281] width 283 height 436
drag, startPoint x: 1042, startPoint y: 464, endPoint x: 993, endPoint y: 477, distance: 51.0
click at [993, 477] on div "Price Summary Virgin Hotels [GEOGRAPHIC_DATA] Curio Collection by Hilton [DATE]…" at bounding box center [936, 281] width 283 height 436
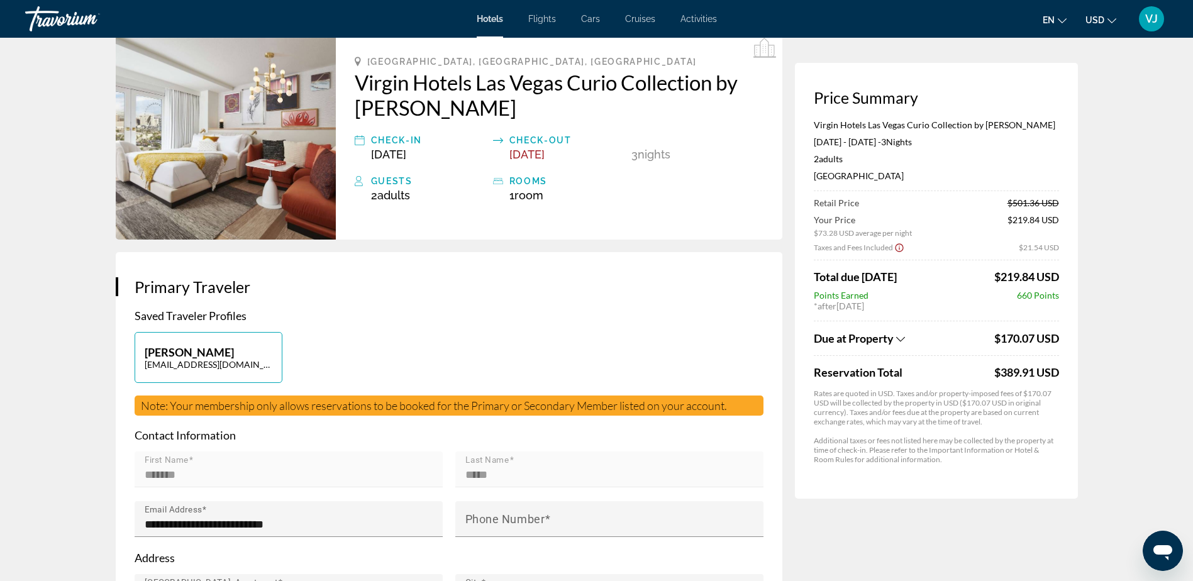
click at [898, 342] on icon "Show Taxes and Fees breakdown" at bounding box center [900, 339] width 9 height 11
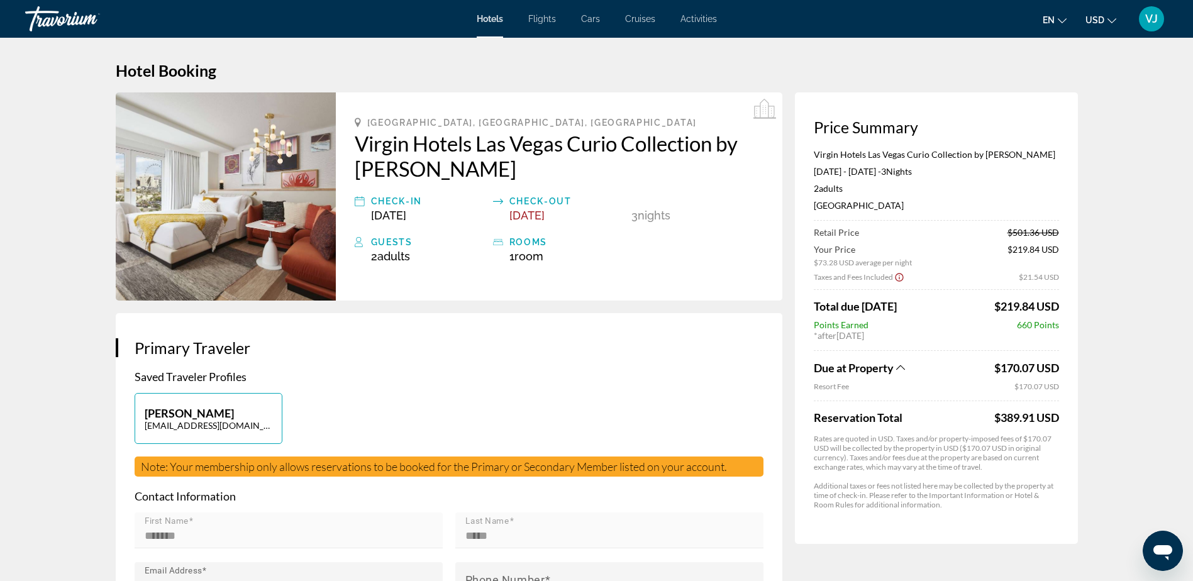
scroll to position [0, 0]
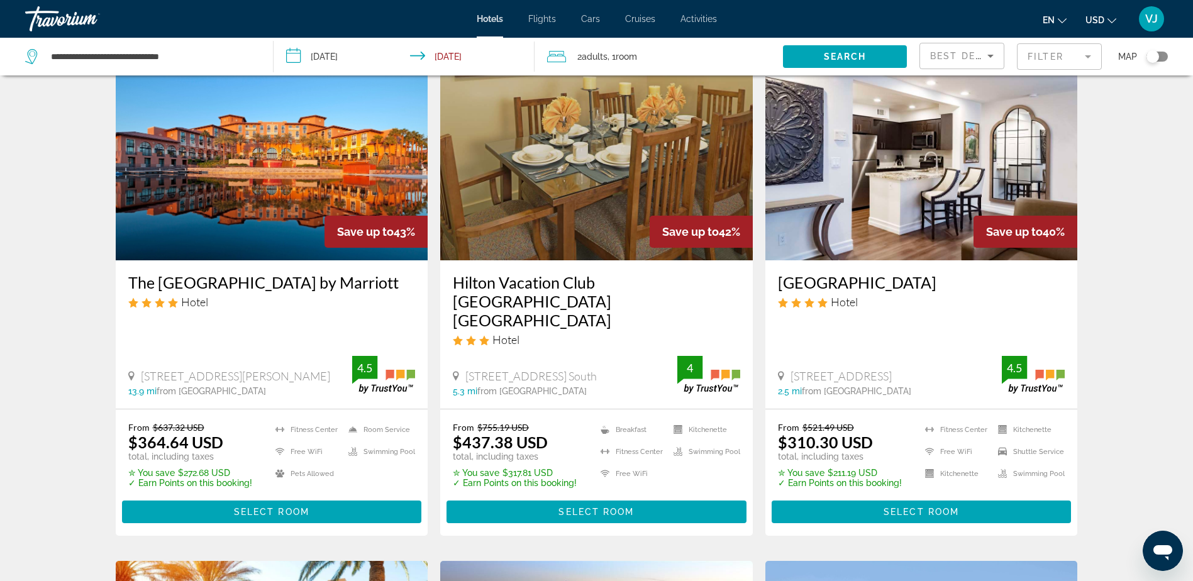
scroll to position [566, 0]
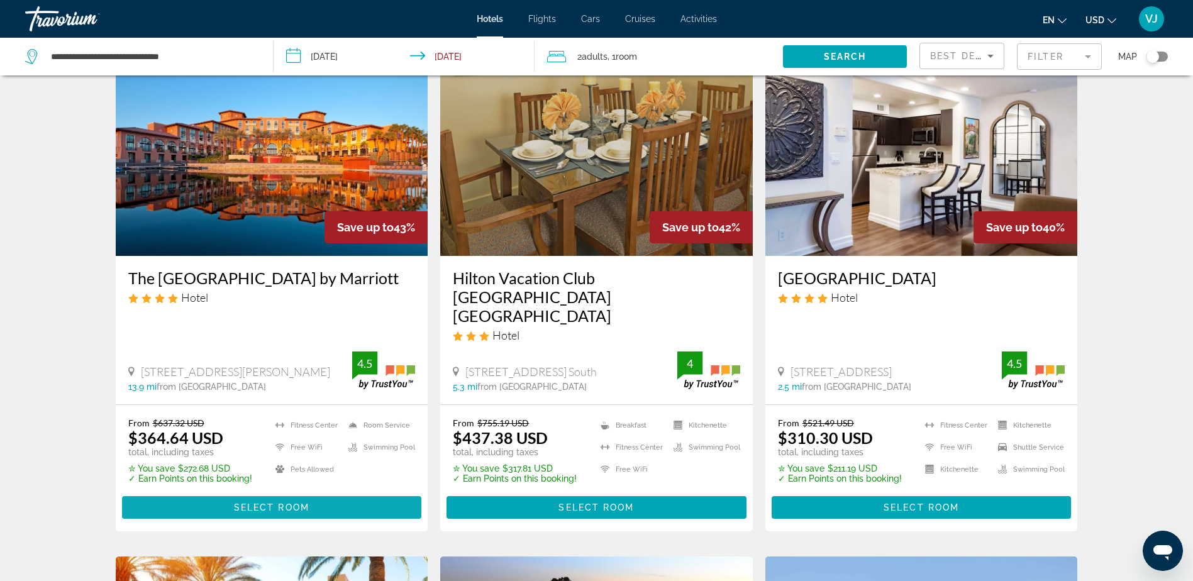
click at [243, 503] on span "Select Room" at bounding box center [271, 508] width 75 height 10
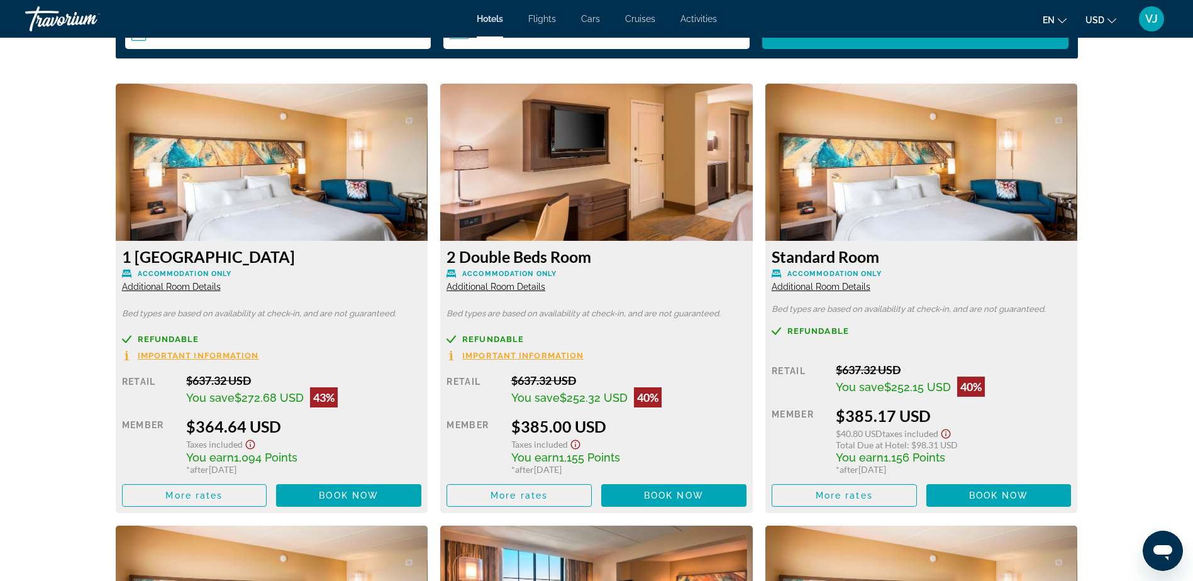
scroll to position [1761, 0]
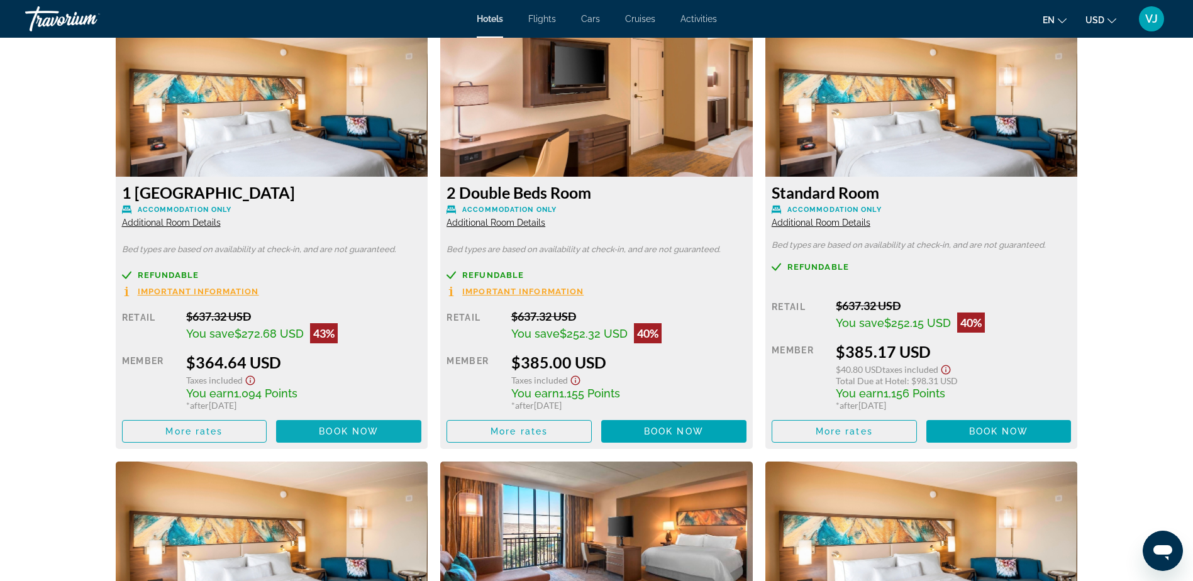
click at [350, 430] on span "Book now" at bounding box center [349, 431] width 60 height 10
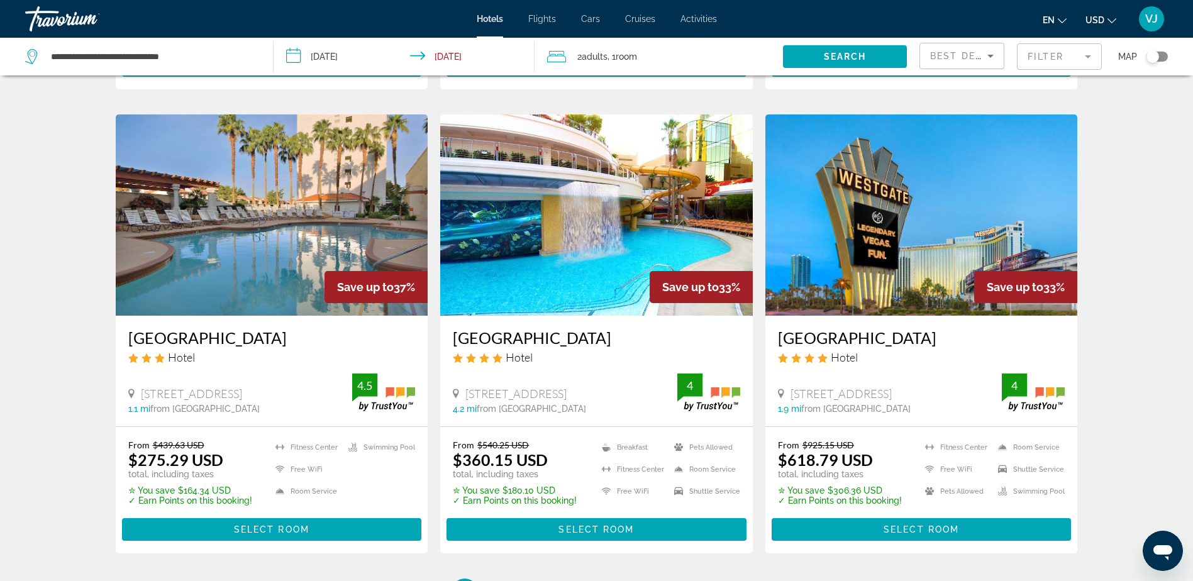
scroll to position [1655, 0]
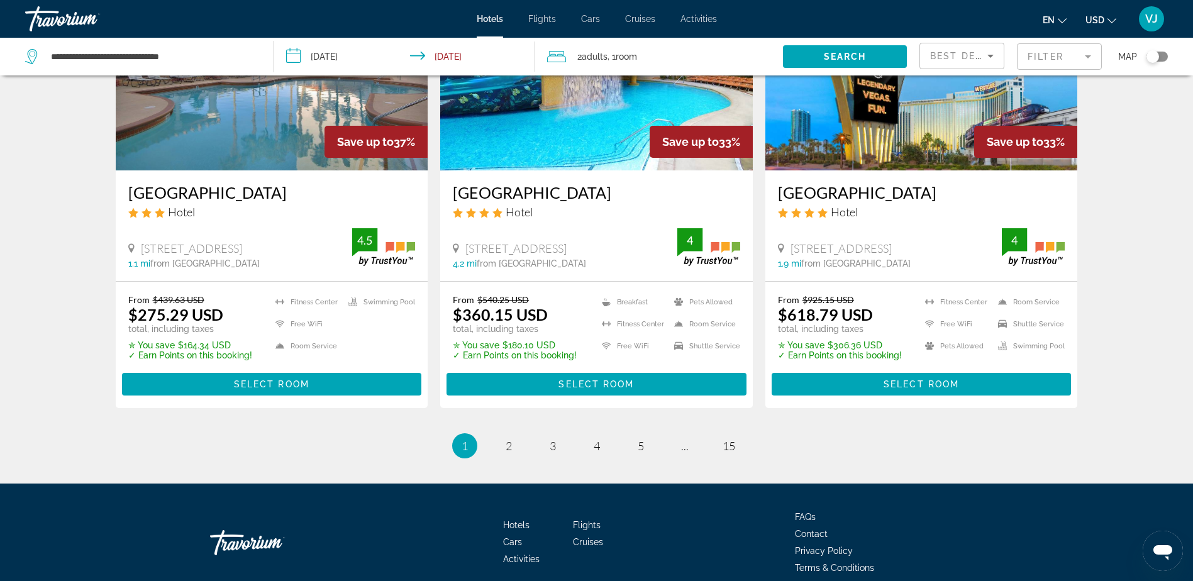
click at [513, 520] on span "Hotels" at bounding box center [516, 525] width 26 height 10
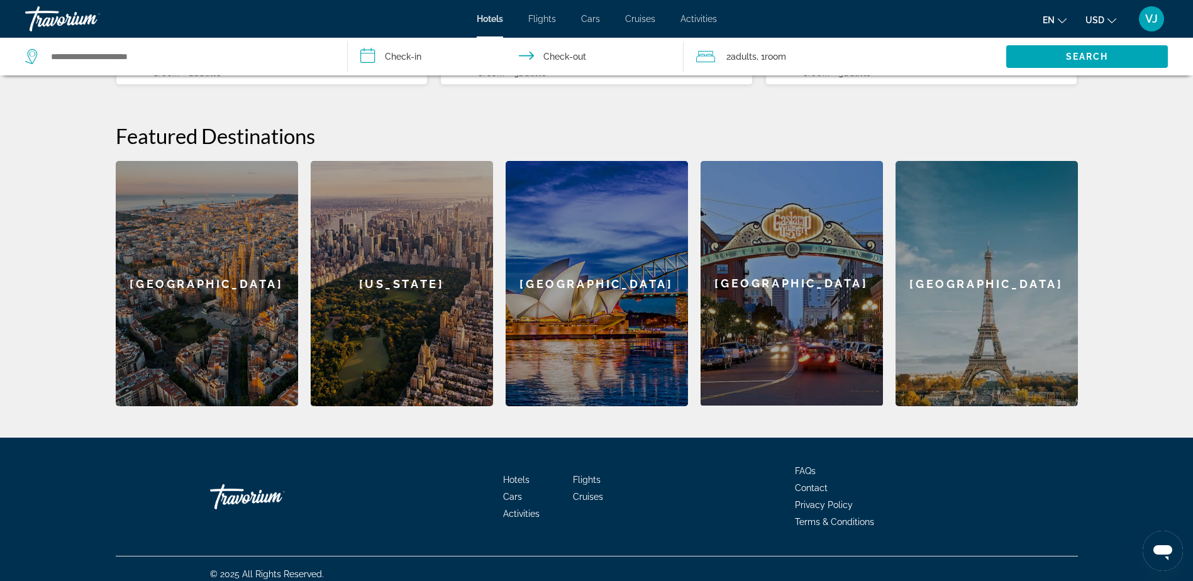
scroll to position [443, 0]
